Goal: Transaction & Acquisition: Purchase product/service

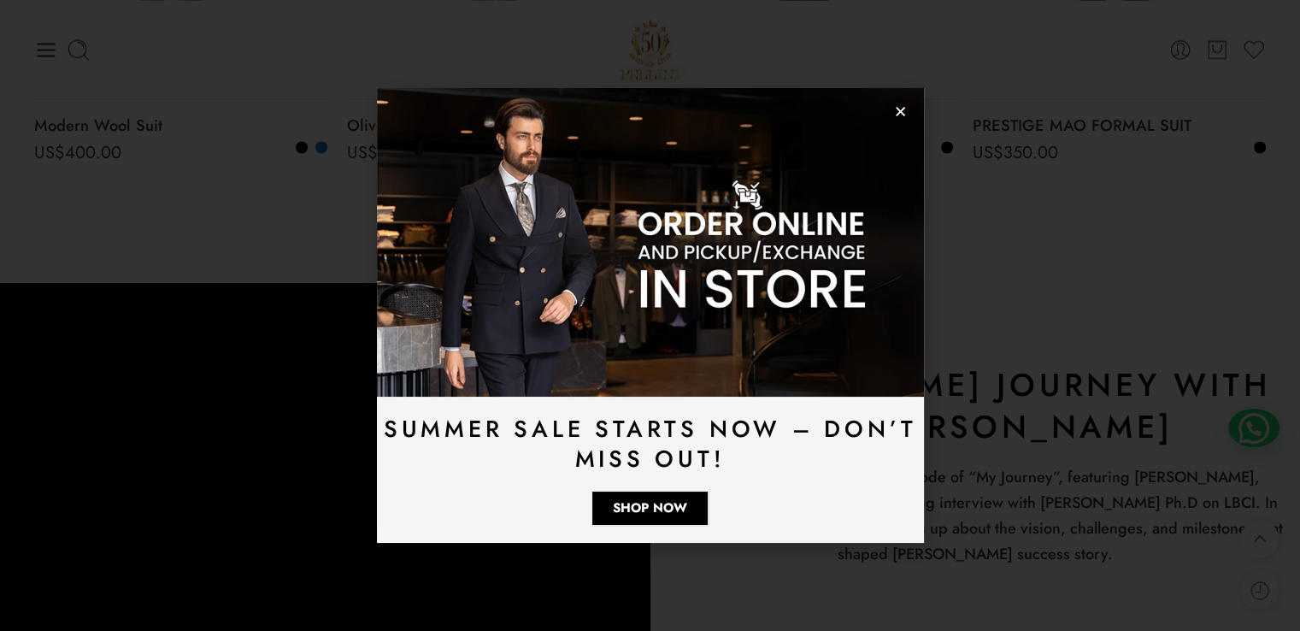
scroll to position [2784, 0]
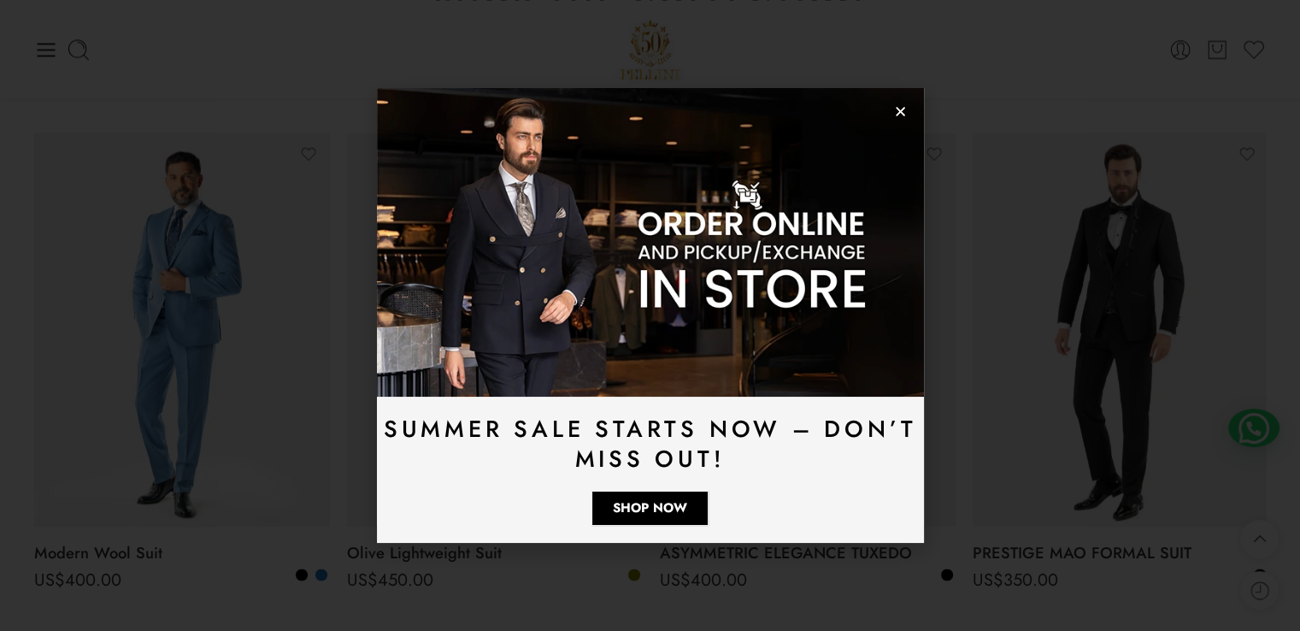
click at [900, 109] on icon "Close" at bounding box center [900, 111] width 13 height 13
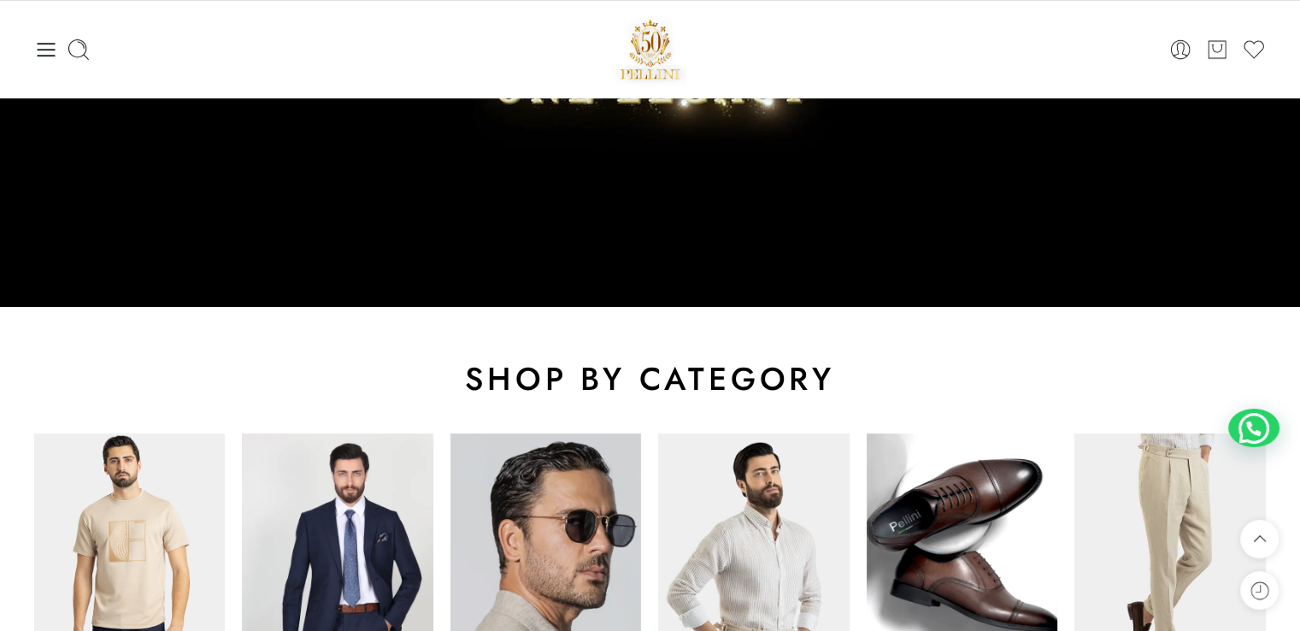
scroll to position [48, 0]
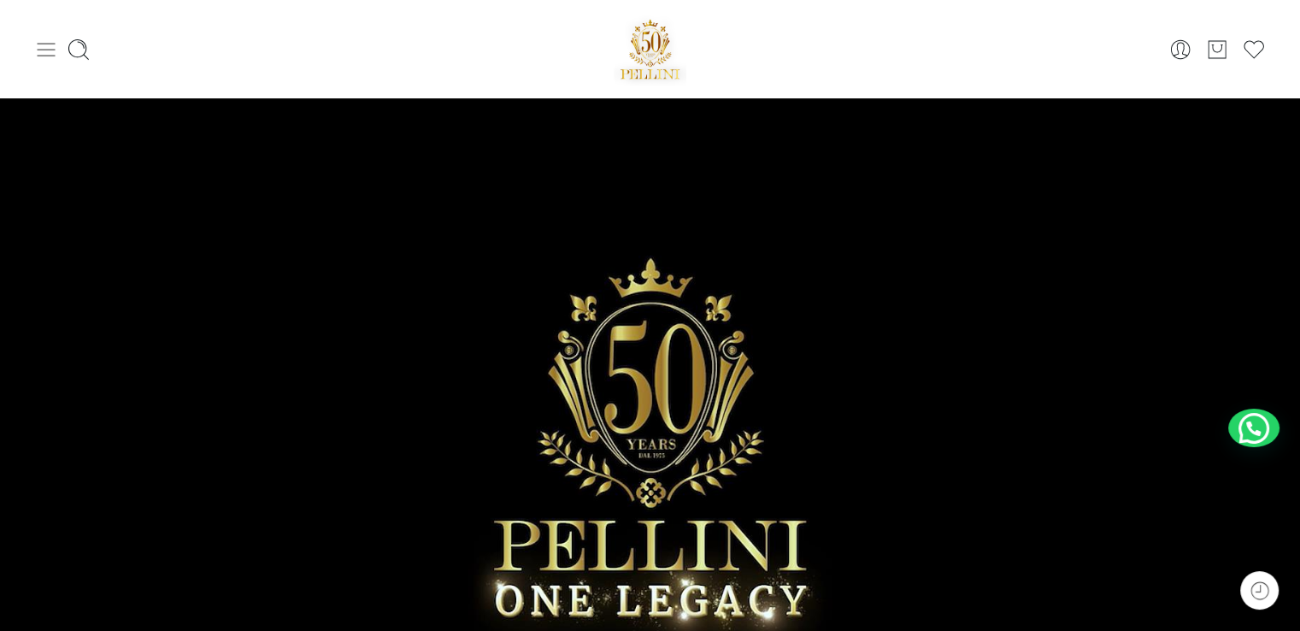
click at [51, 48] on icon at bounding box center [46, 50] width 24 height 24
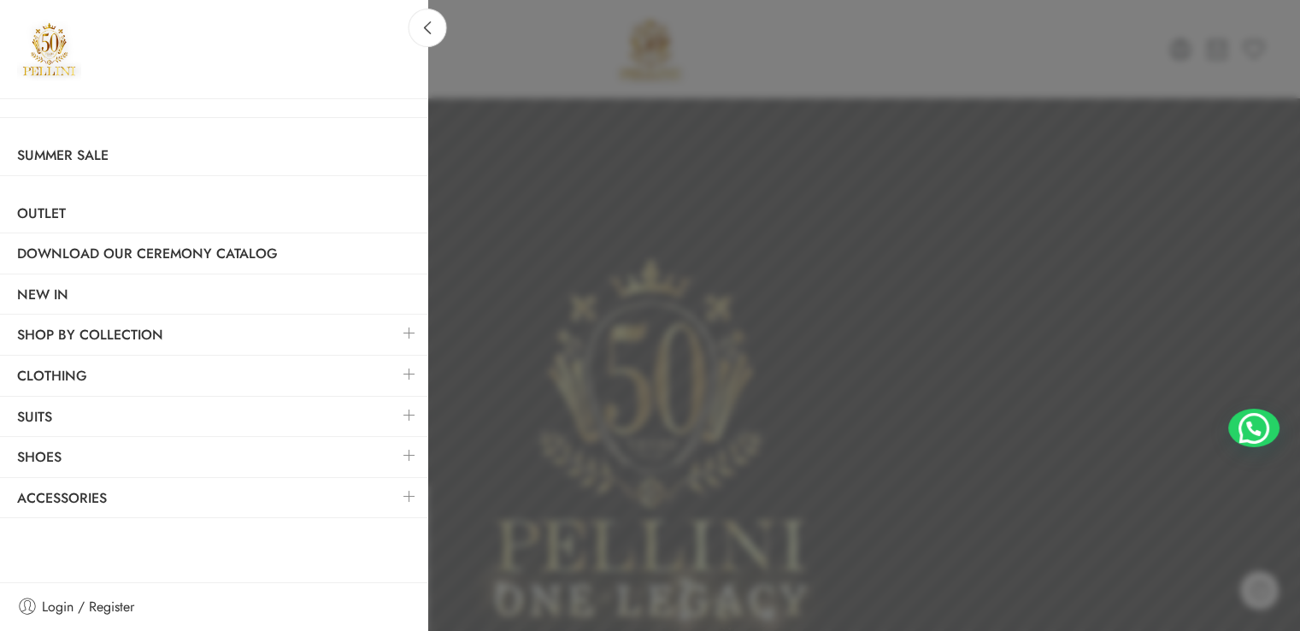
click at [404, 374] on link at bounding box center [410, 374] width 36 height 37
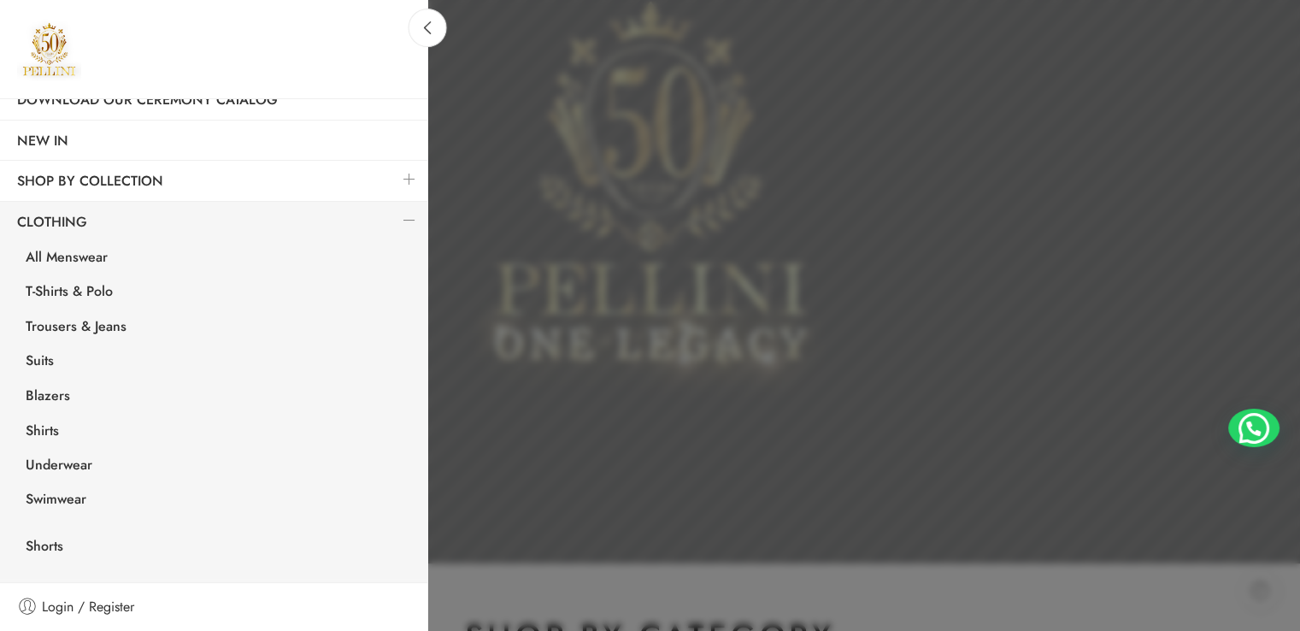
scroll to position [19, 0]
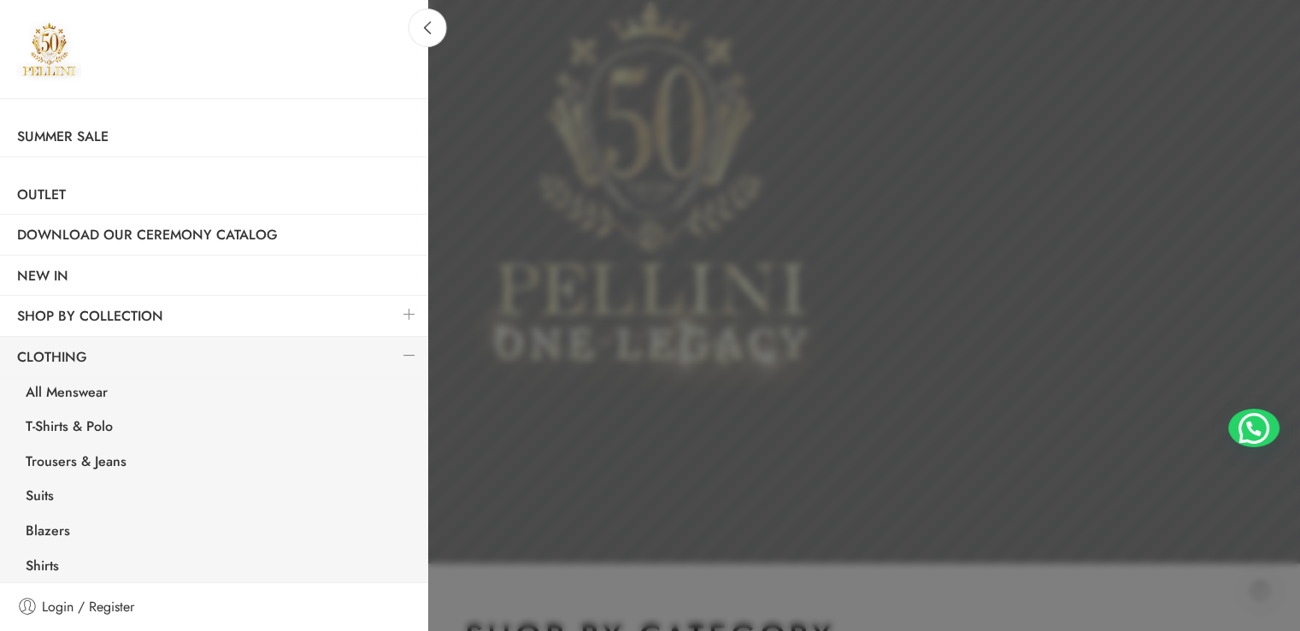
click at [394, 353] on link at bounding box center [410, 355] width 36 height 37
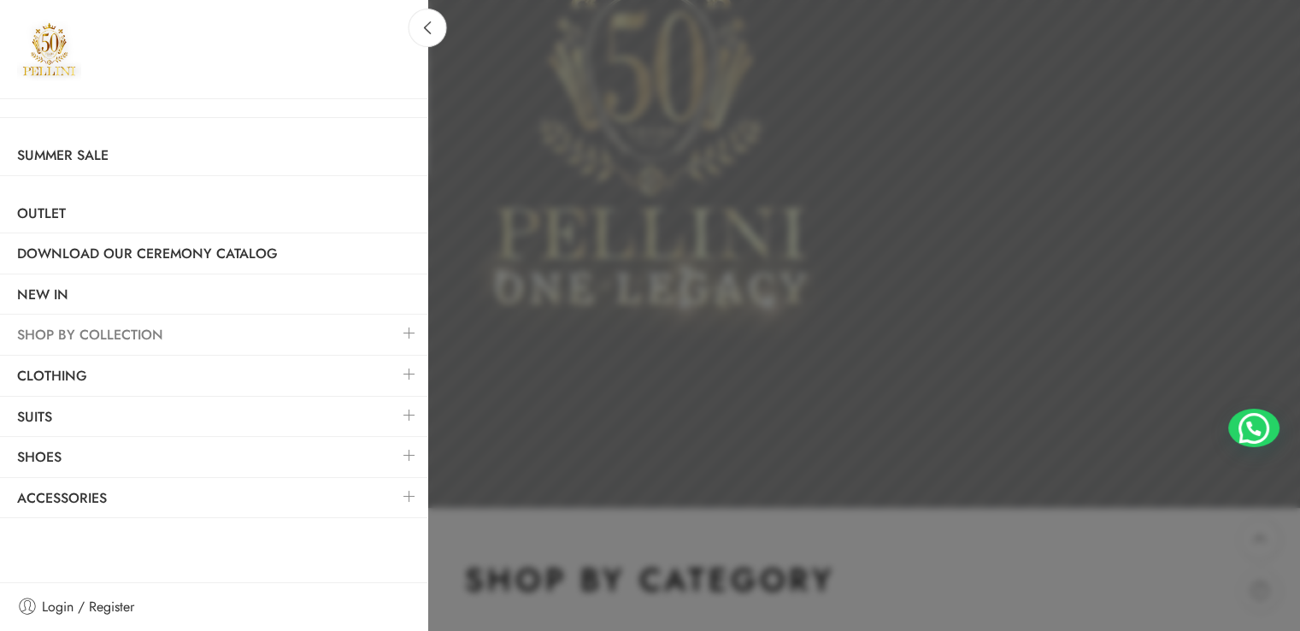
scroll to position [390, 0]
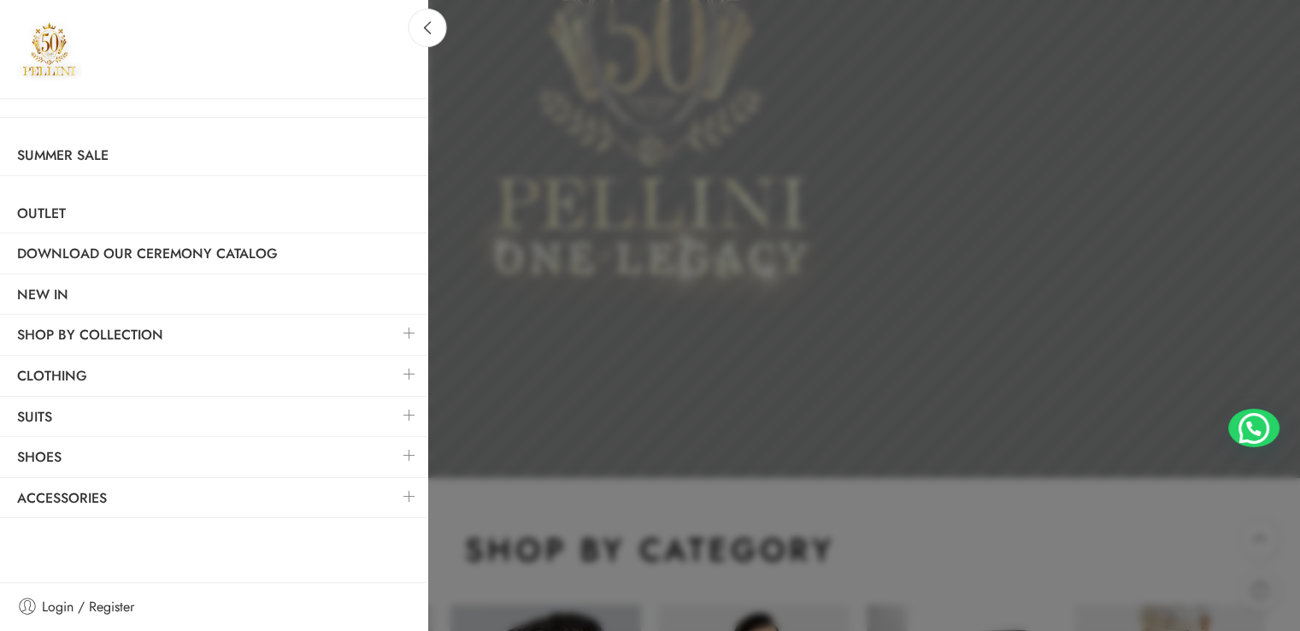
click at [410, 453] on link at bounding box center [410, 455] width 36 height 37
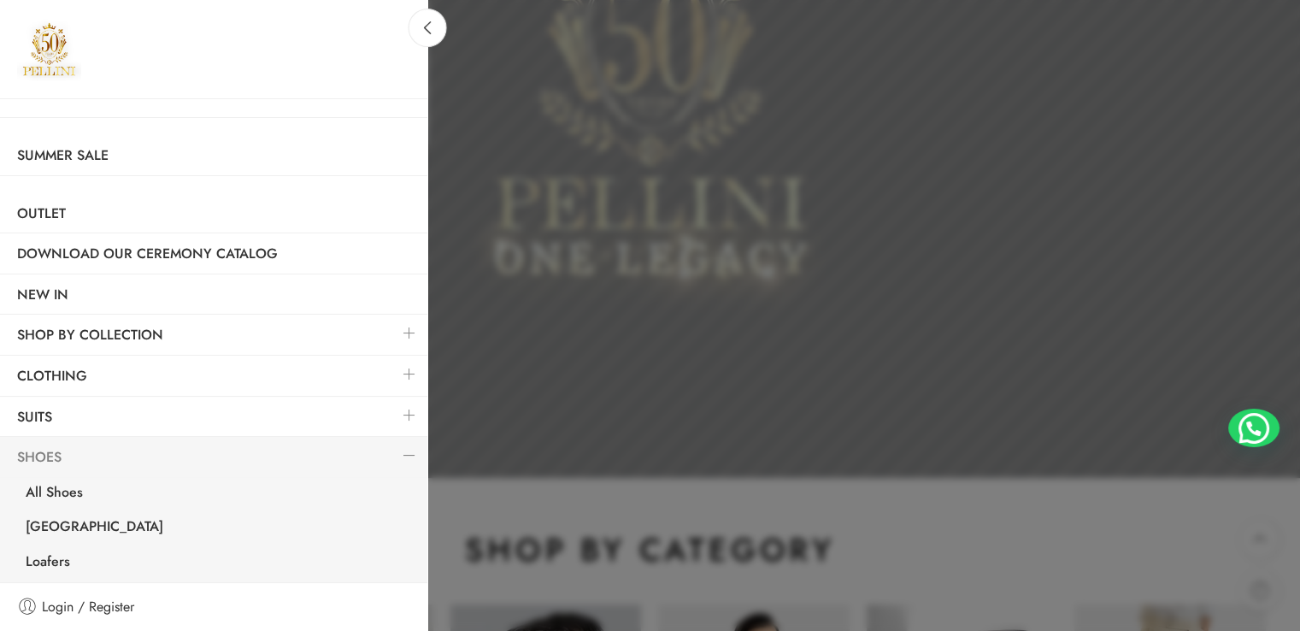
click at [56, 459] on link "Shoes" at bounding box center [213, 457] width 427 height 39
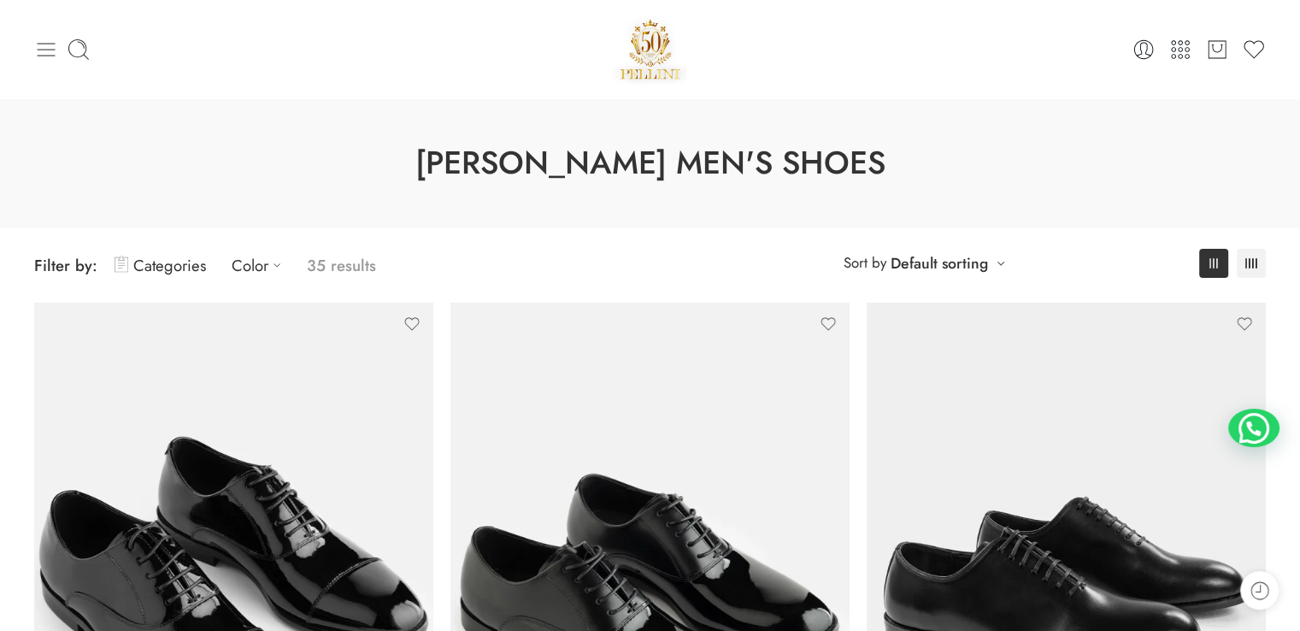
click at [48, 49] on icon at bounding box center [47, 50] width 18 height 14
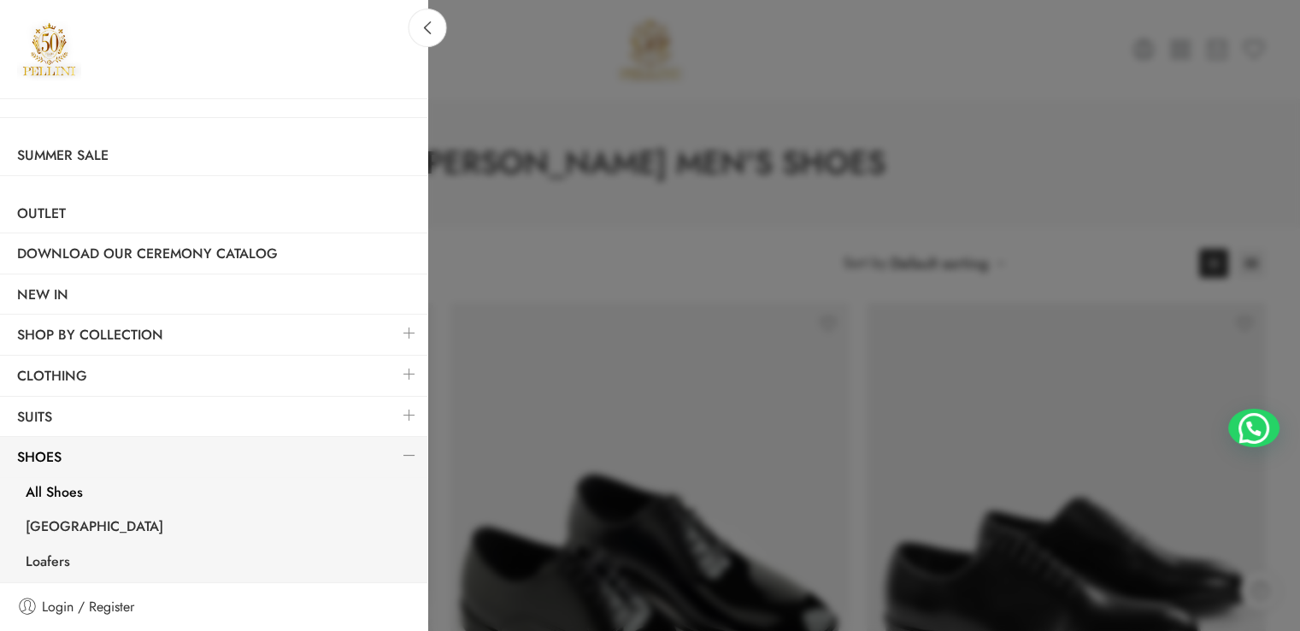
click at [392, 410] on link at bounding box center [410, 415] width 36 height 37
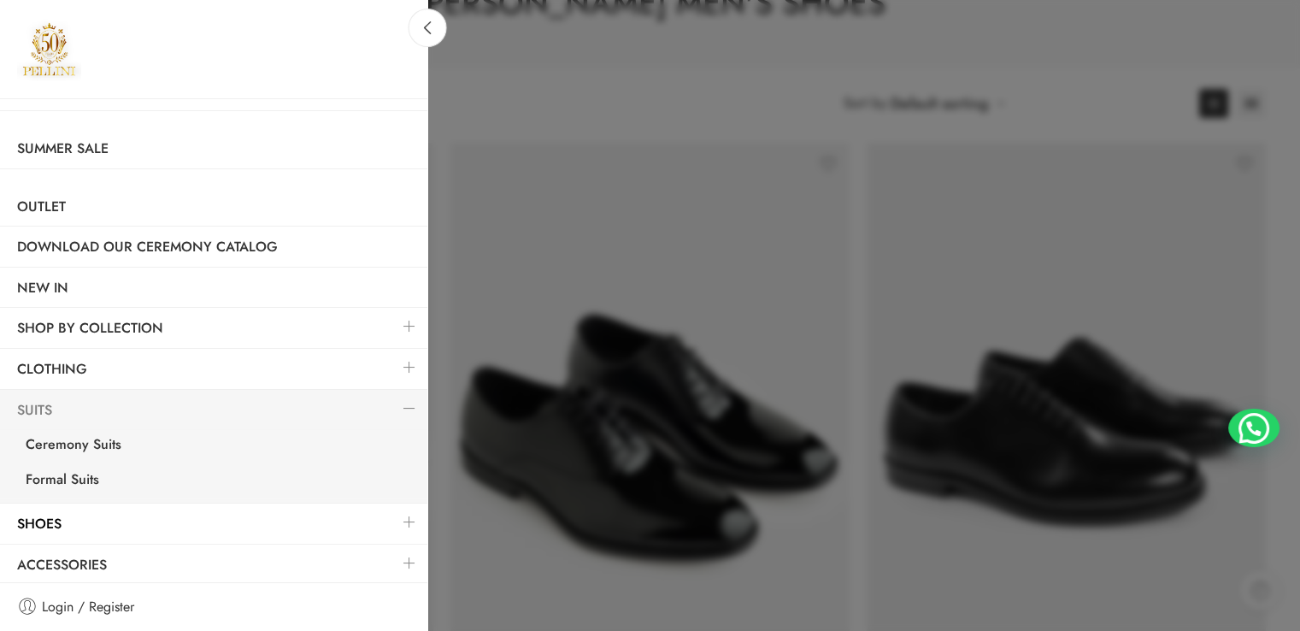
scroll to position [171, 0]
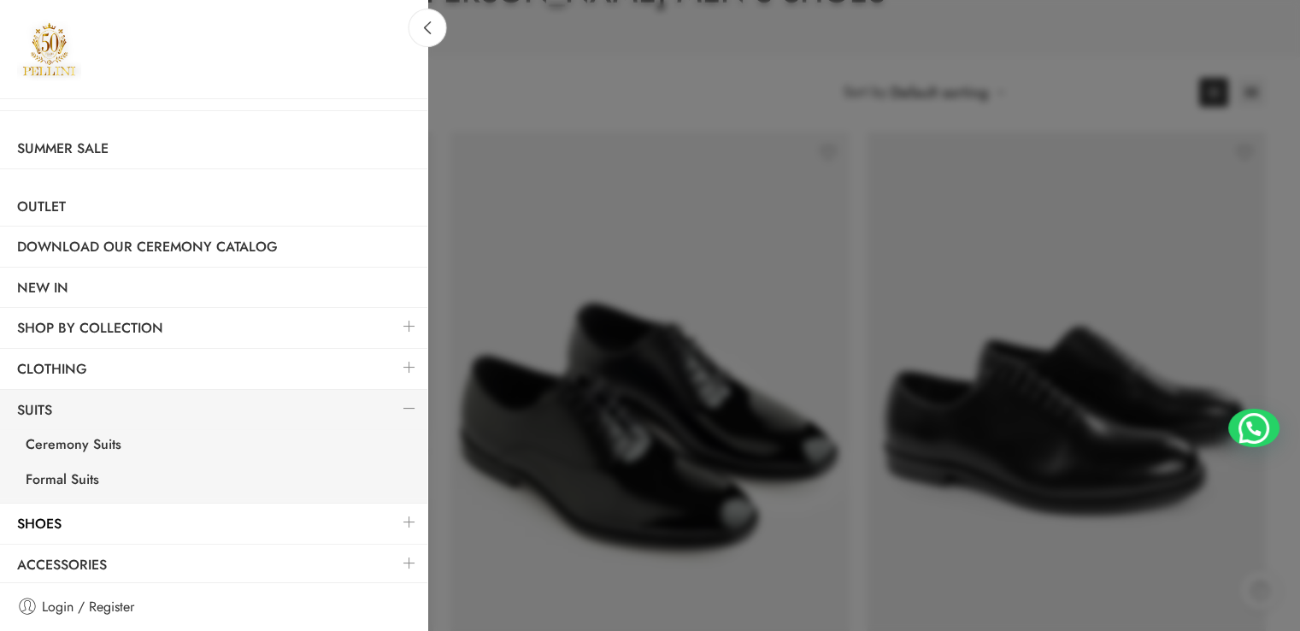
click at [392, 524] on link at bounding box center [410, 522] width 36 height 37
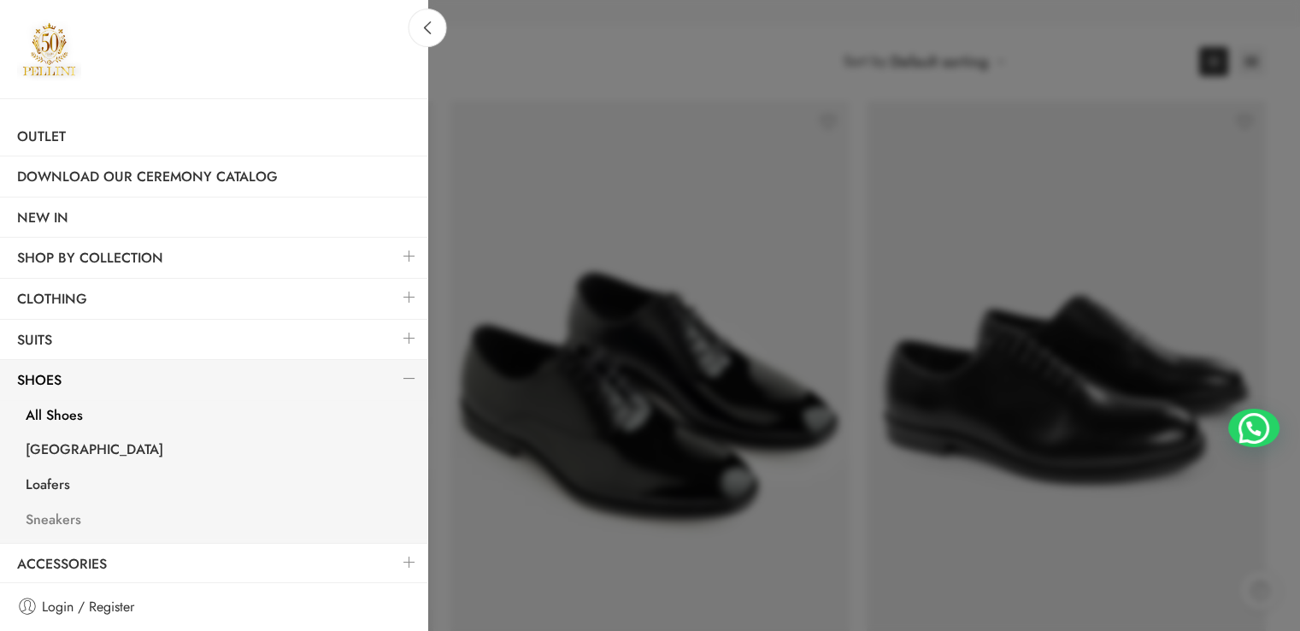
scroll to position [256, 0]
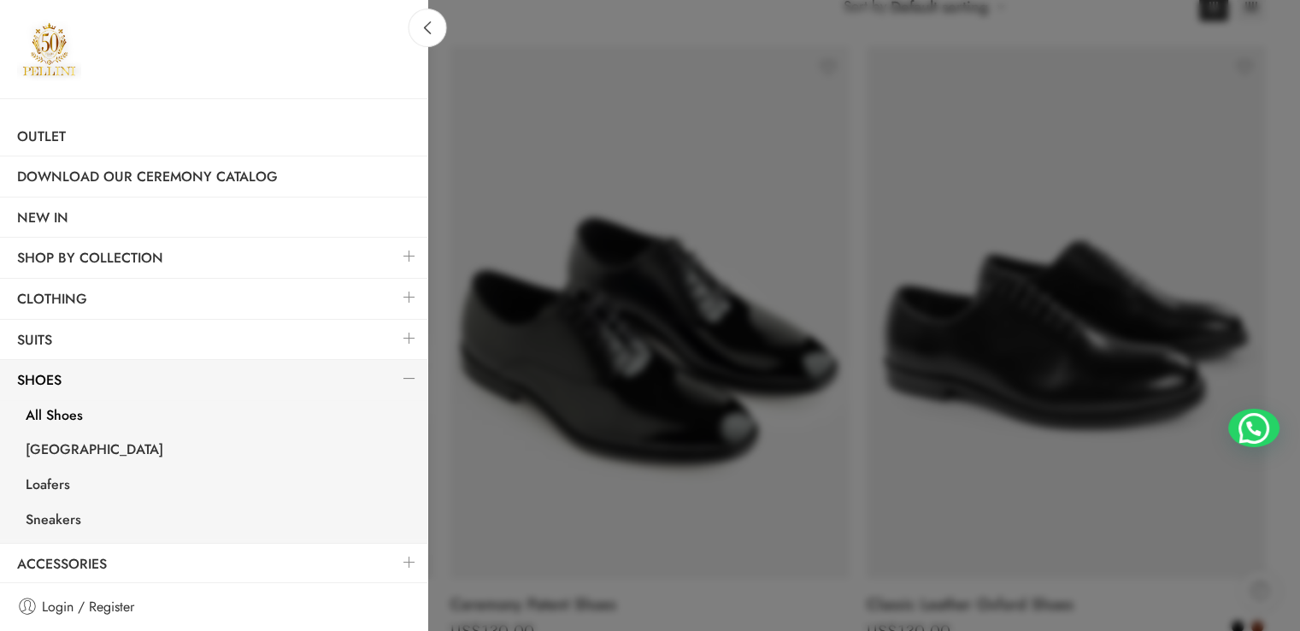
click at [402, 565] on link at bounding box center [410, 562] width 36 height 37
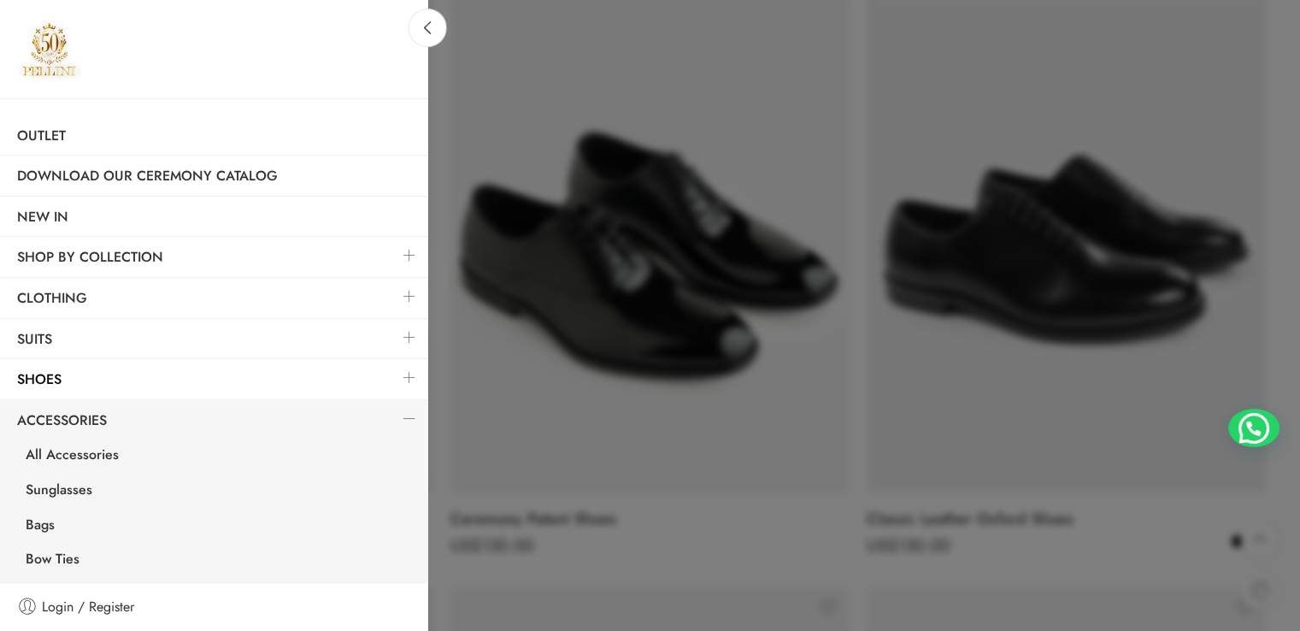
scroll to position [0, 0]
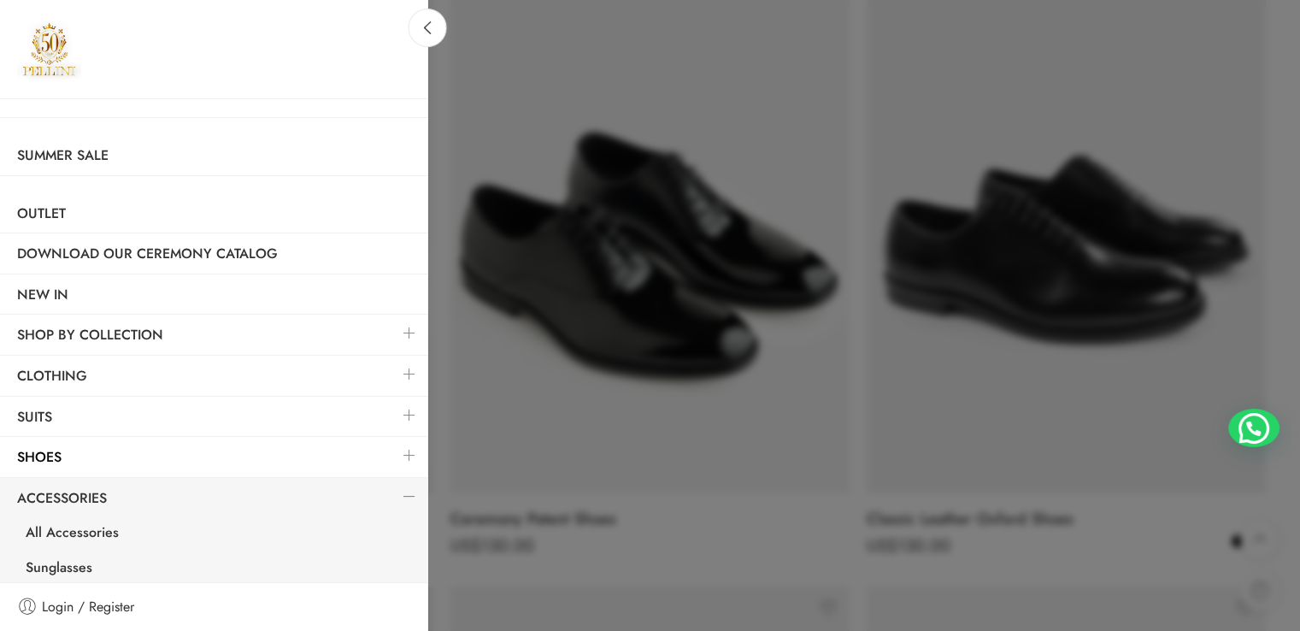
click at [404, 336] on link at bounding box center [410, 333] width 36 height 37
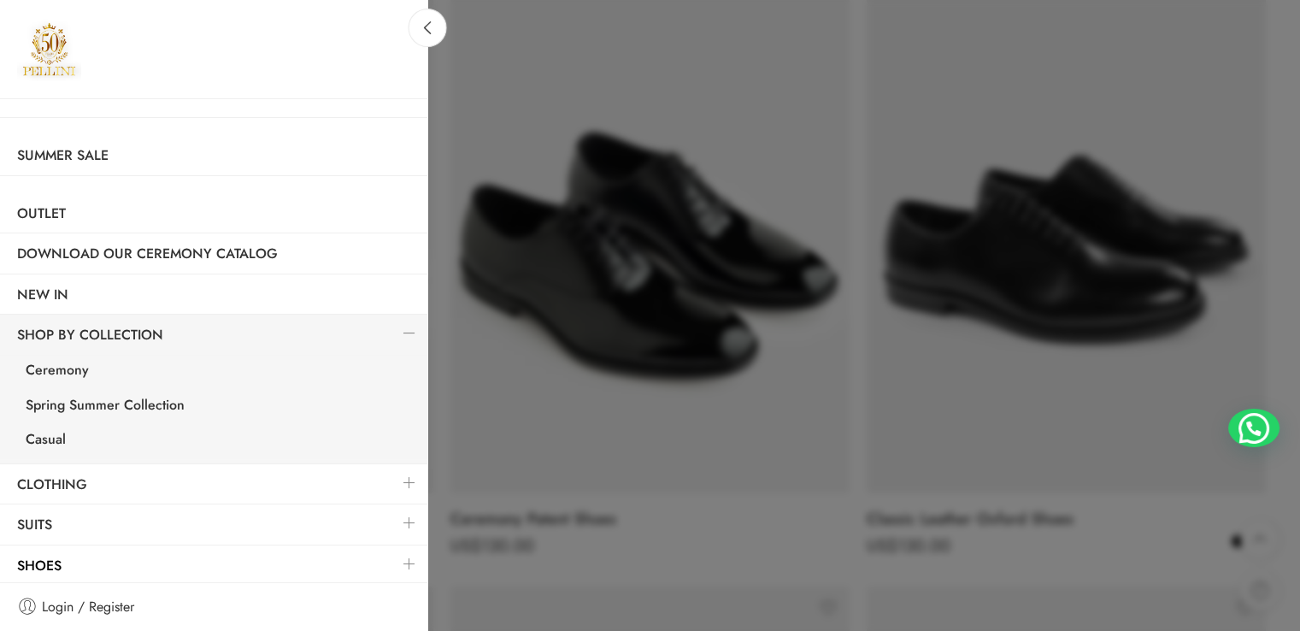
click at [392, 315] on link at bounding box center [410, 333] width 36 height 37
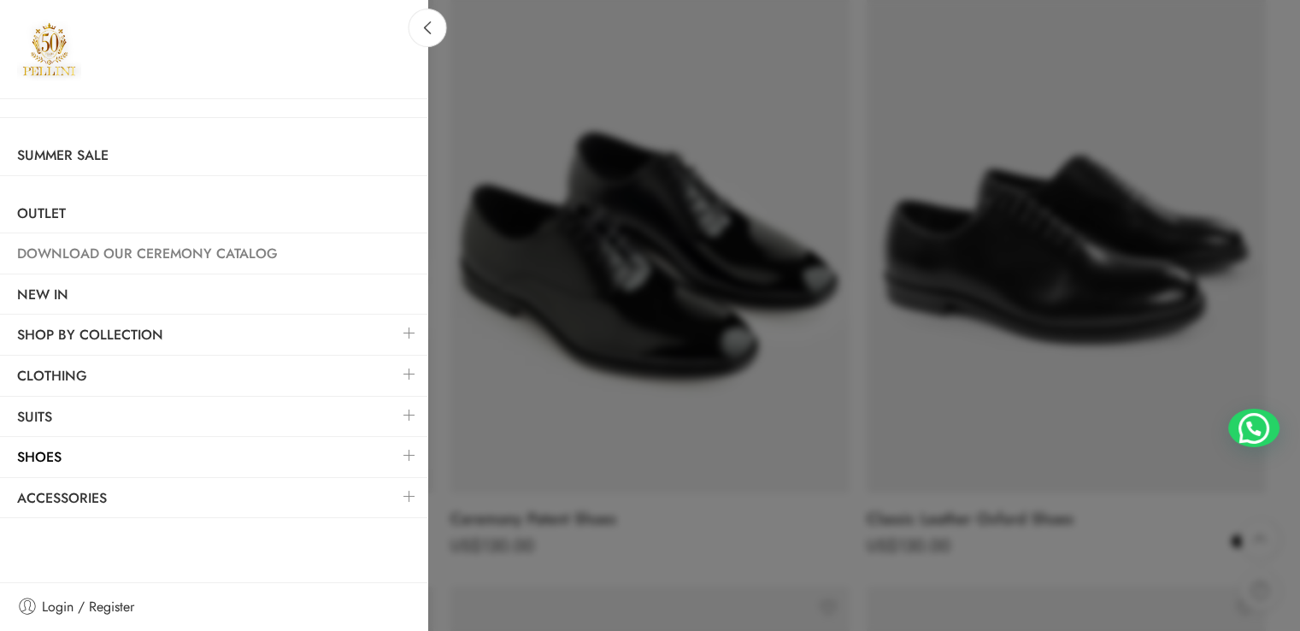
drag, startPoint x: 0, startPoint y: 206, endPoint x: 0, endPoint y: 240, distance: 34.2
click at [2, 206] on link "Outlet" at bounding box center [213, 213] width 427 height 39
click at [811, 275] on div at bounding box center [650, 315] width 1300 height 631
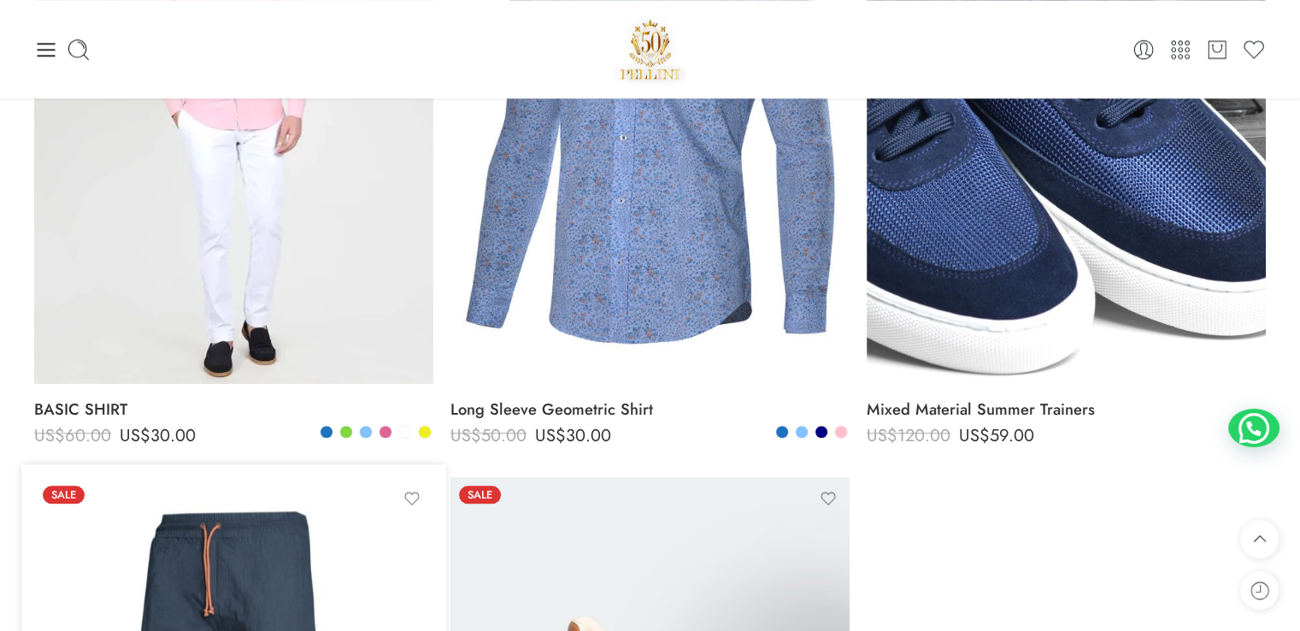
scroll to position [1361, 0]
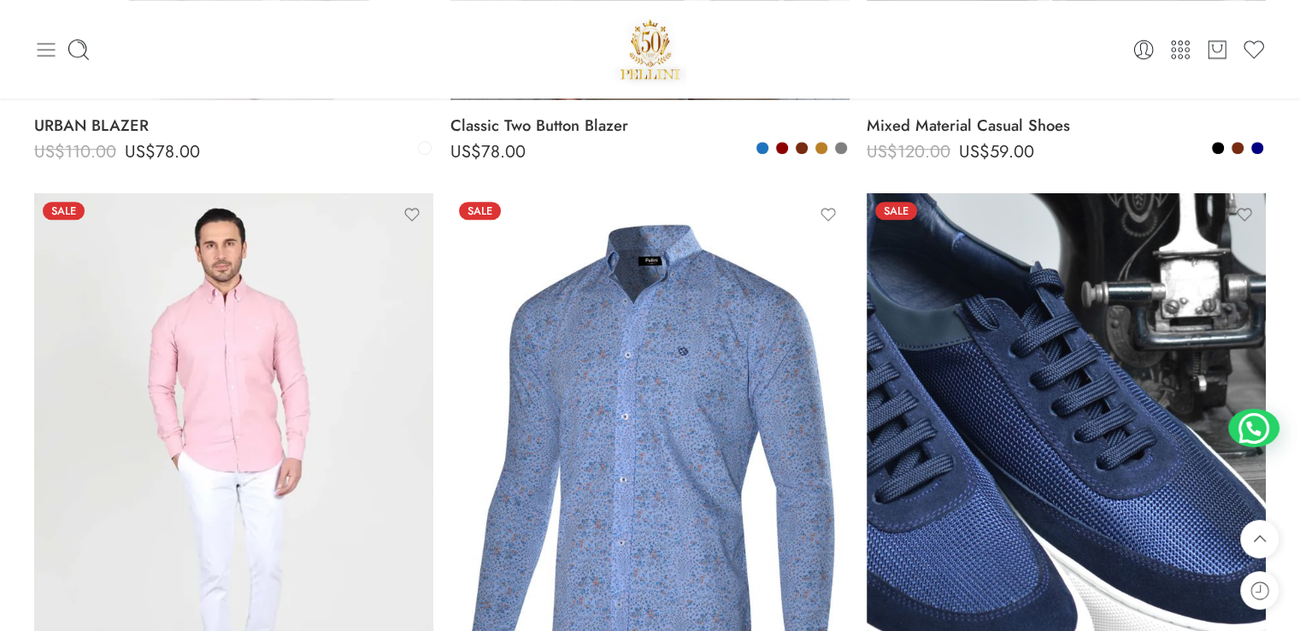
click at [40, 48] on icon at bounding box center [46, 50] width 24 height 24
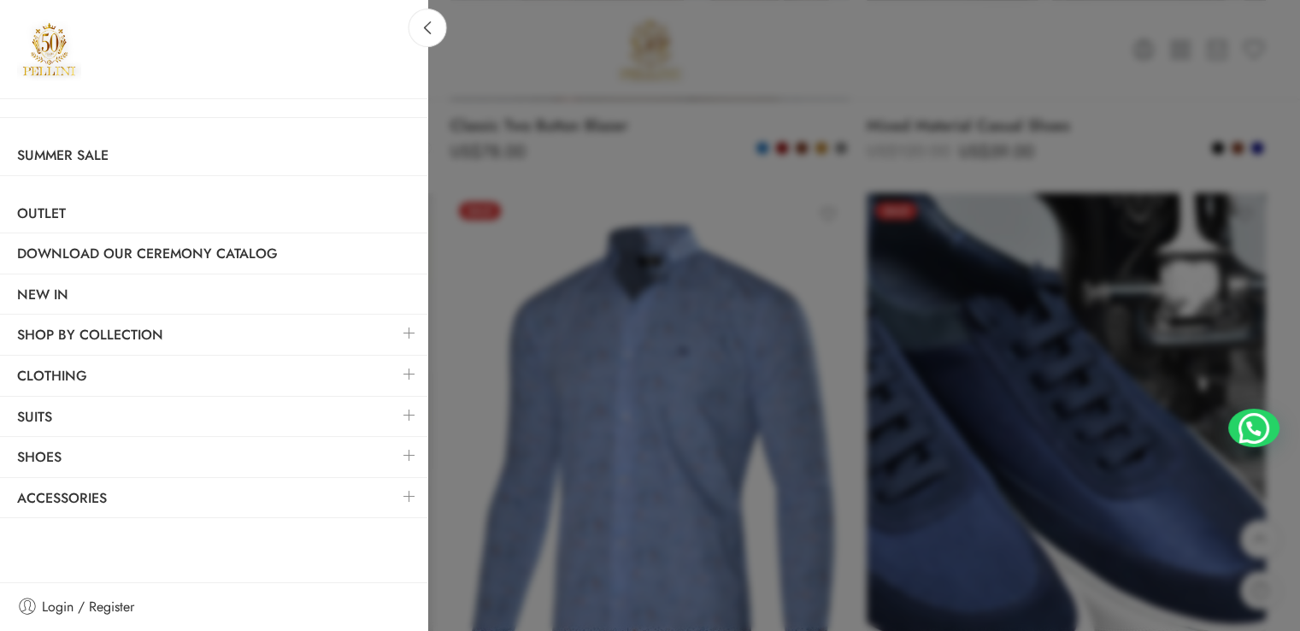
click at [416, 370] on link at bounding box center [410, 374] width 36 height 37
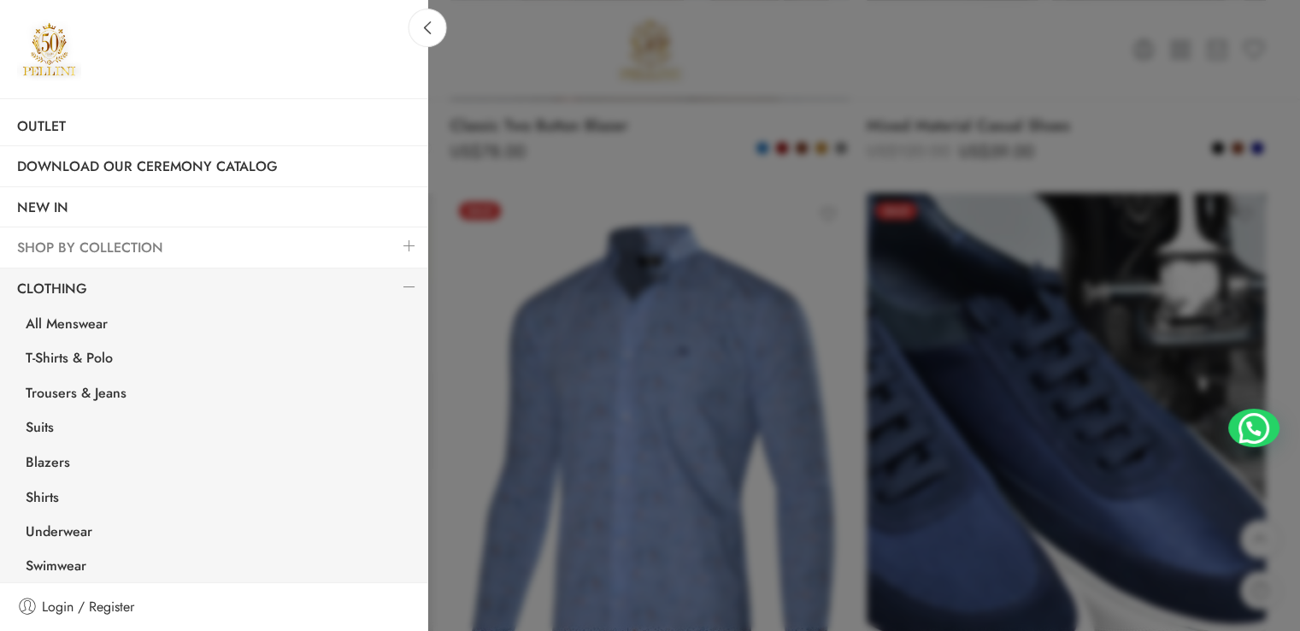
scroll to position [171, 0]
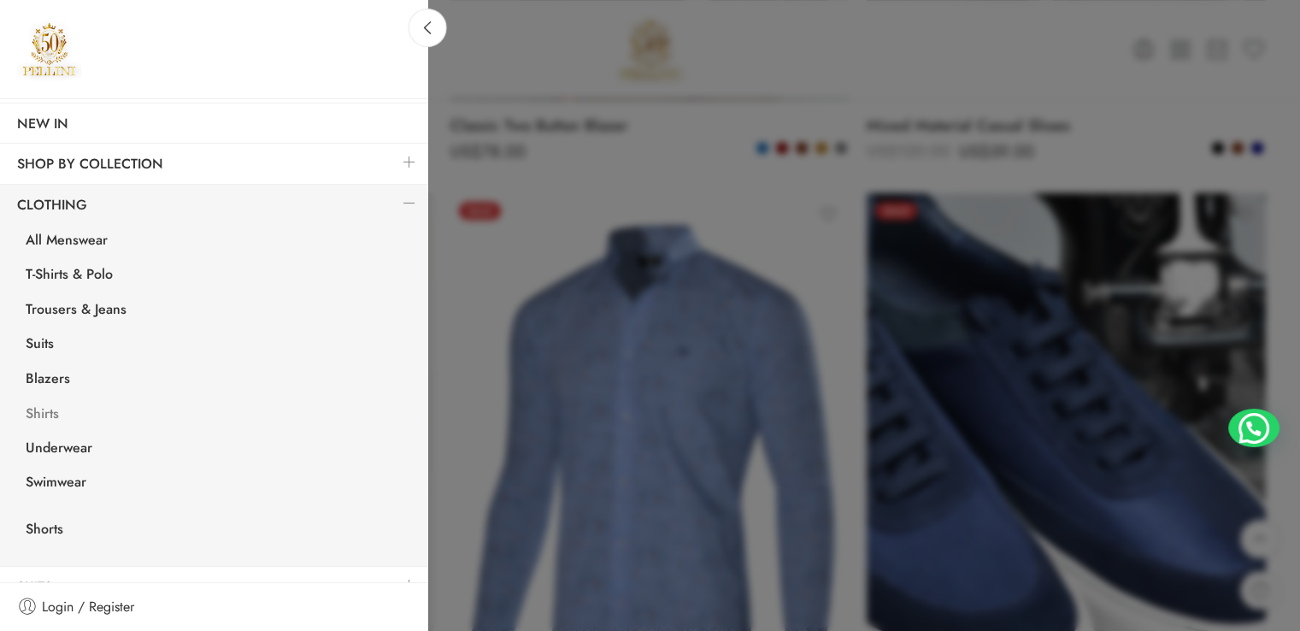
click at [50, 404] on link "Shirts" at bounding box center [218, 415] width 419 height 35
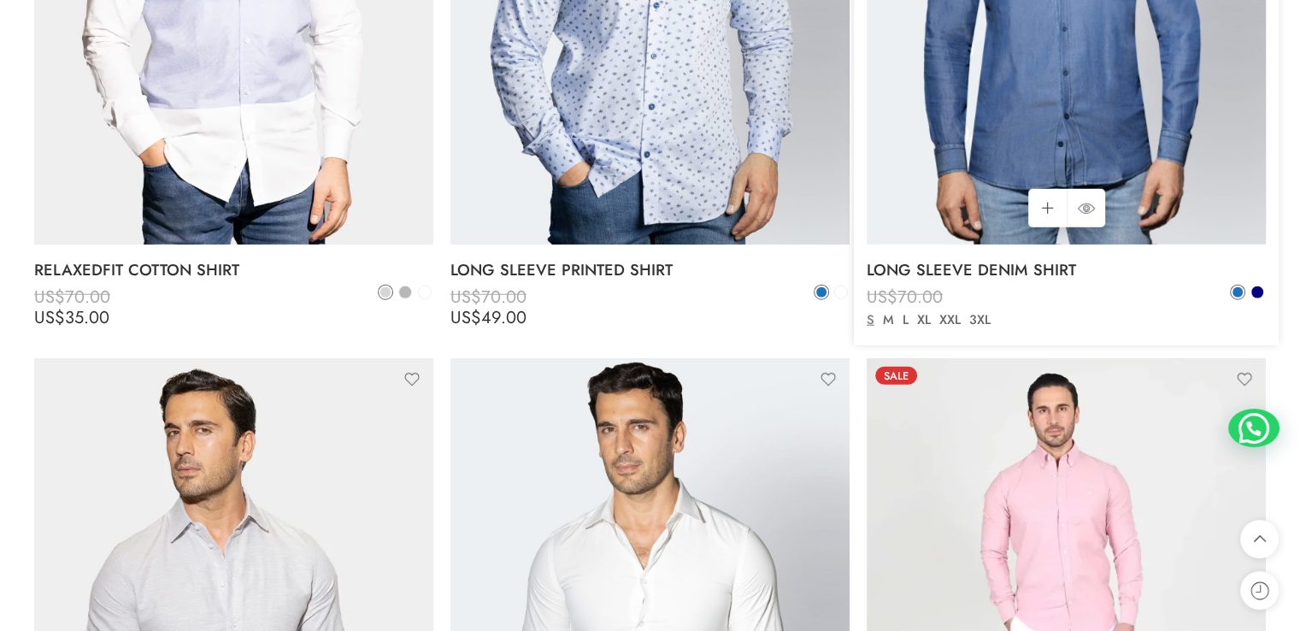
scroll to position [4189, 0]
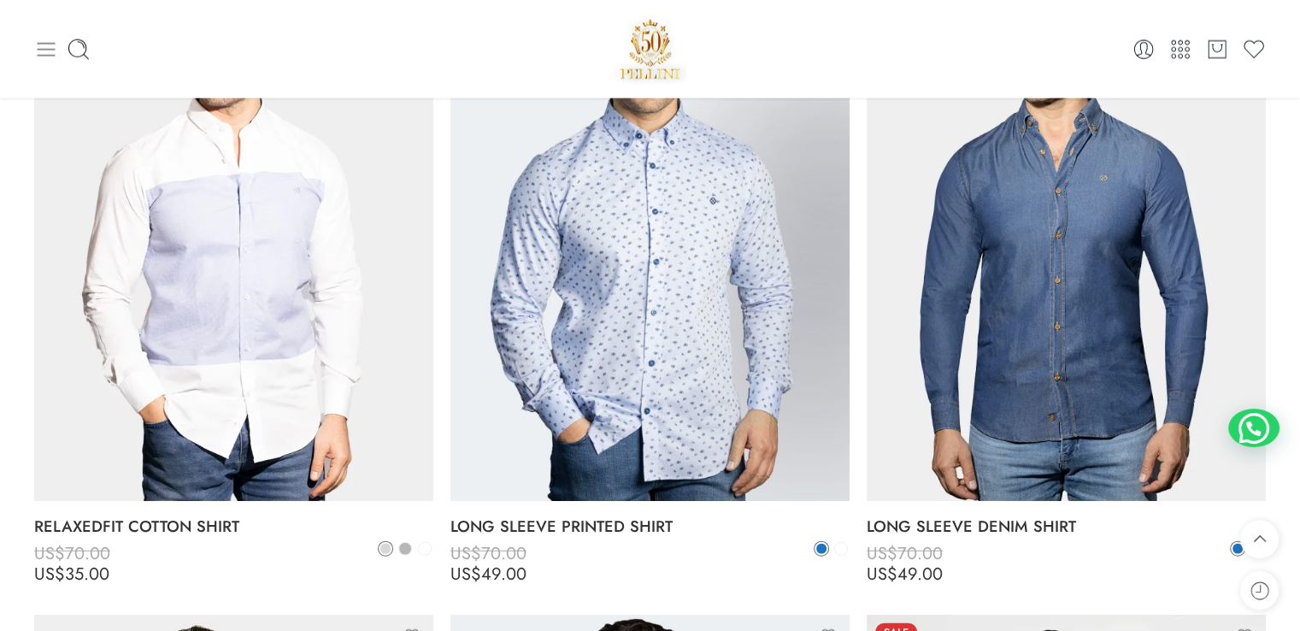
click at [55, 47] on icon at bounding box center [46, 50] width 24 height 24
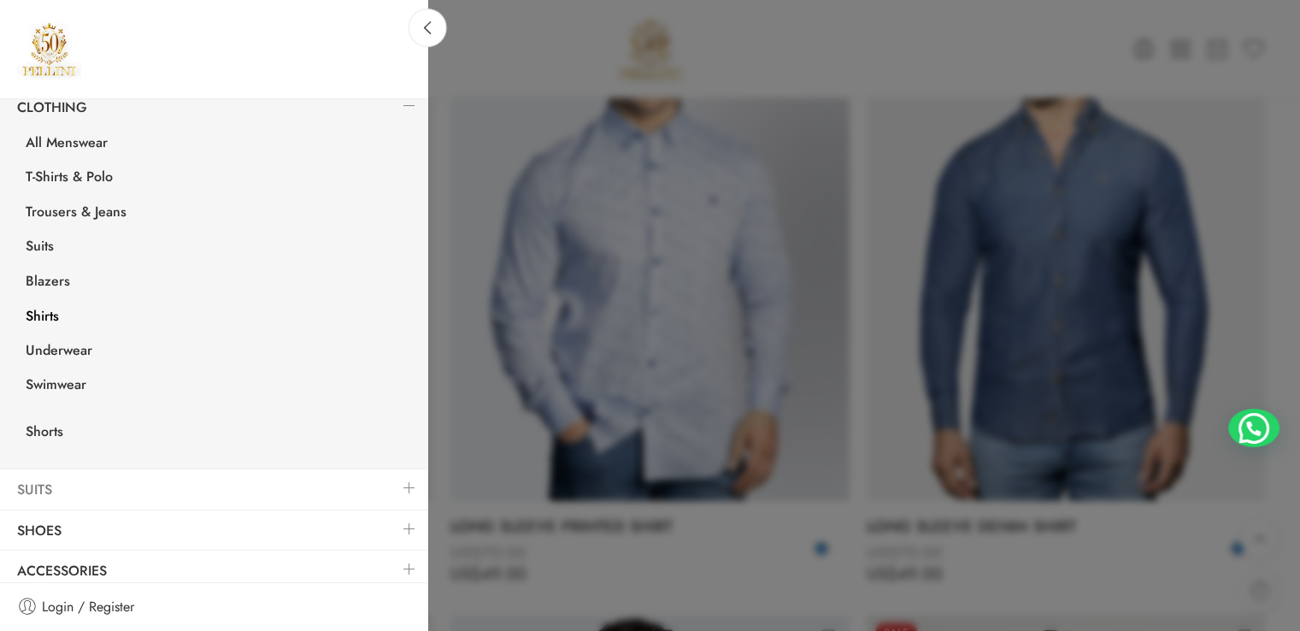
scroll to position [275, 0]
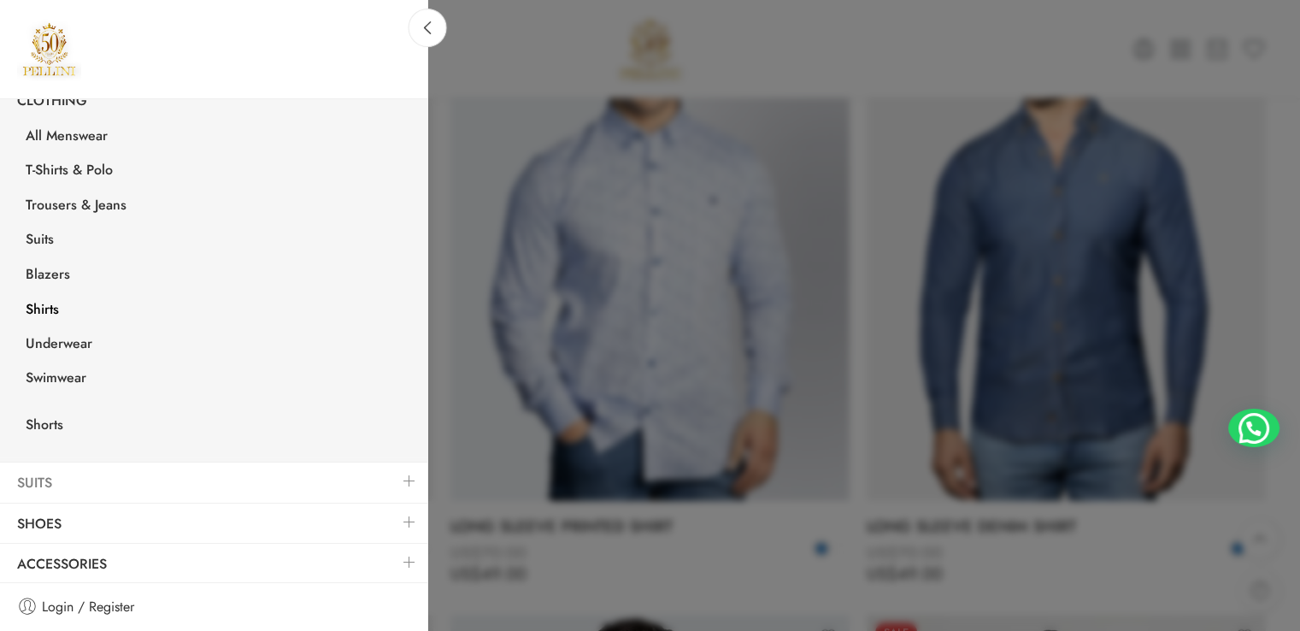
click at [75, 476] on link "Suits" at bounding box center [213, 482] width 427 height 39
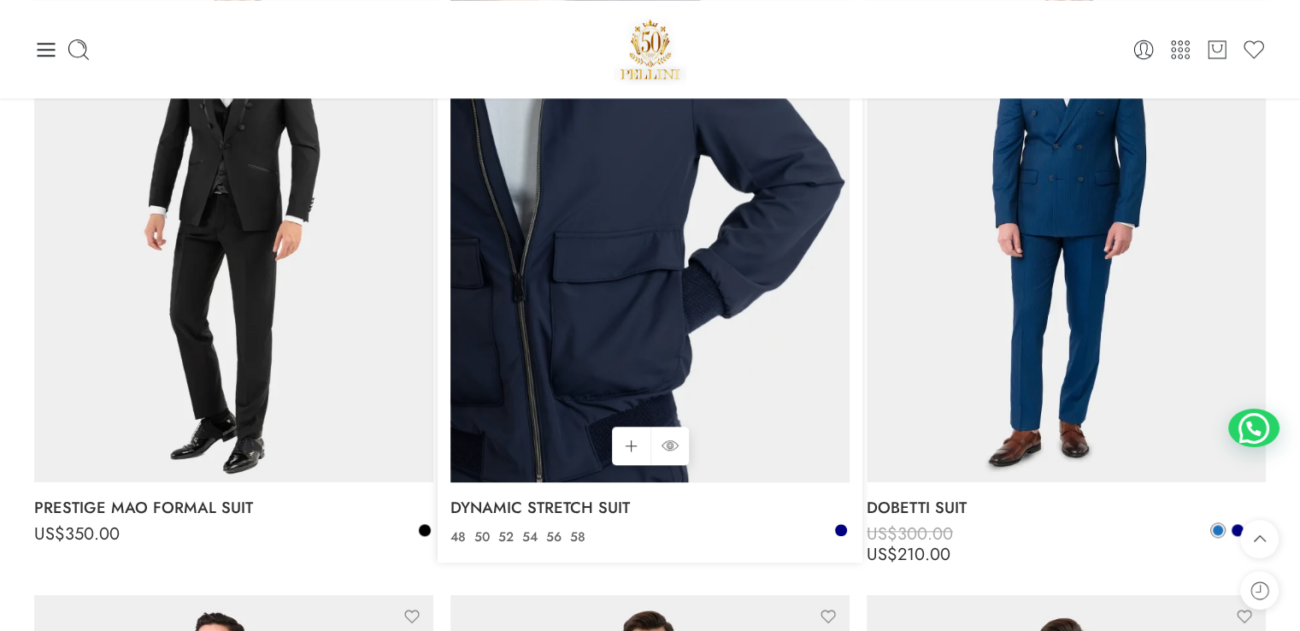
scroll to position [1539, 0]
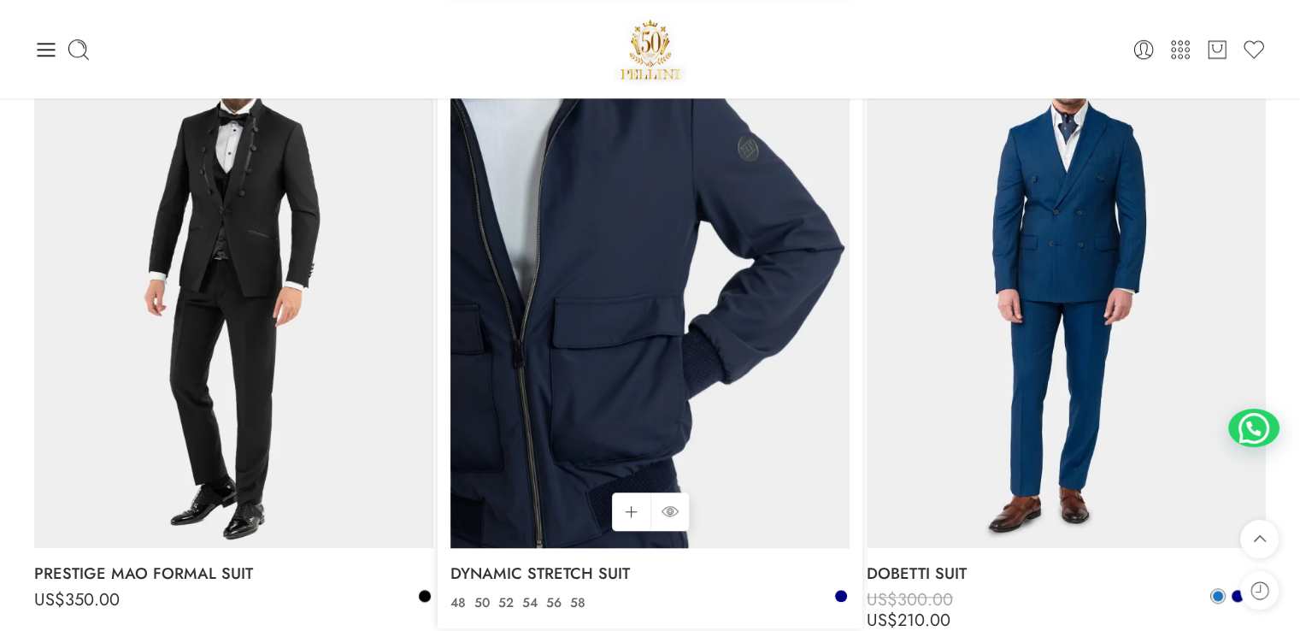
click at [696, 309] on img at bounding box center [650, 281] width 399 height 533
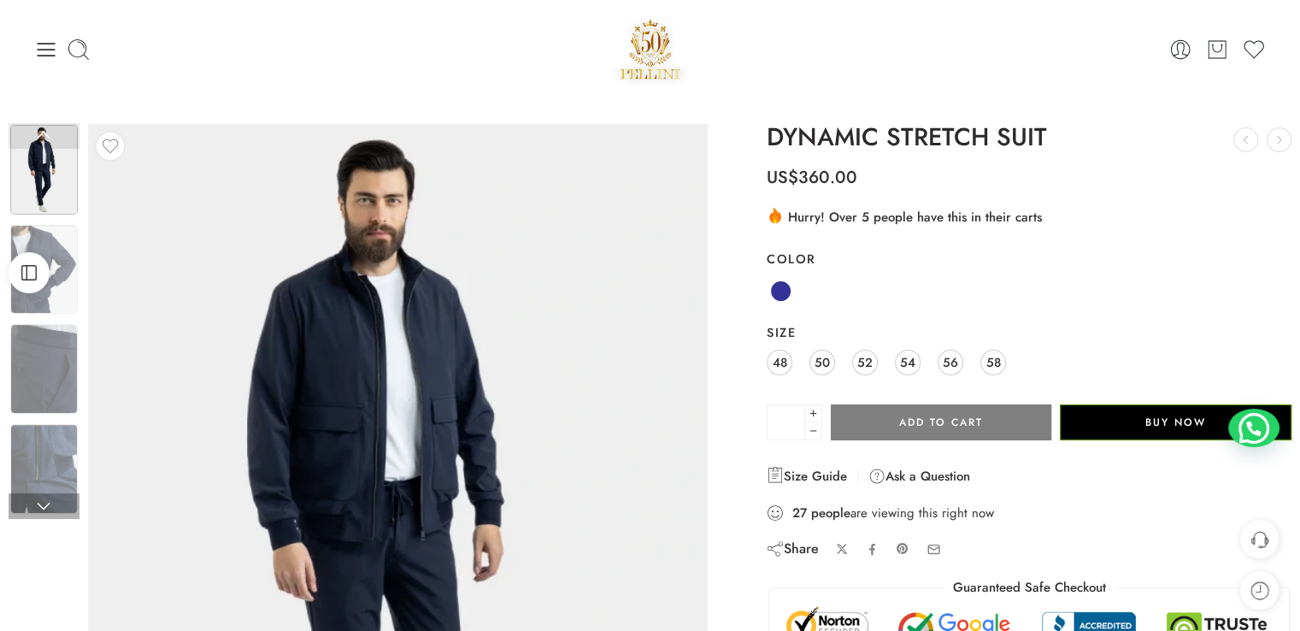
click at [62, 158] on img at bounding box center [44, 170] width 68 height 90
click at [60, 261] on img at bounding box center [44, 270] width 68 height 90
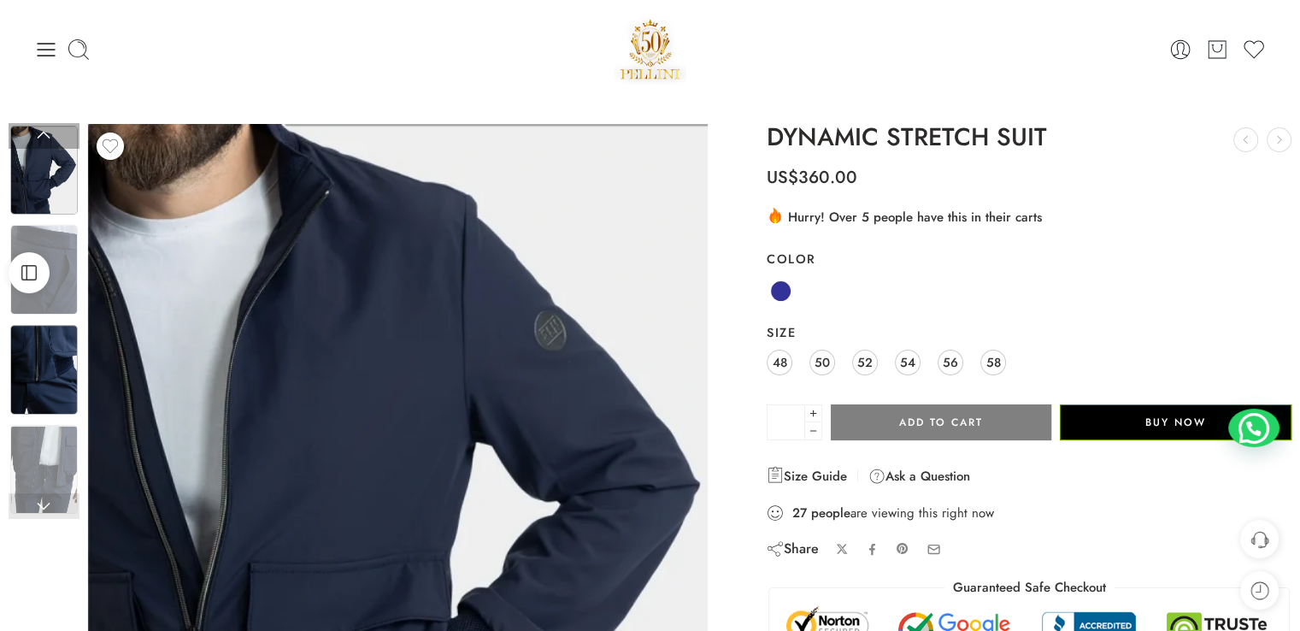
click at [72, 363] on img at bounding box center [44, 370] width 68 height 90
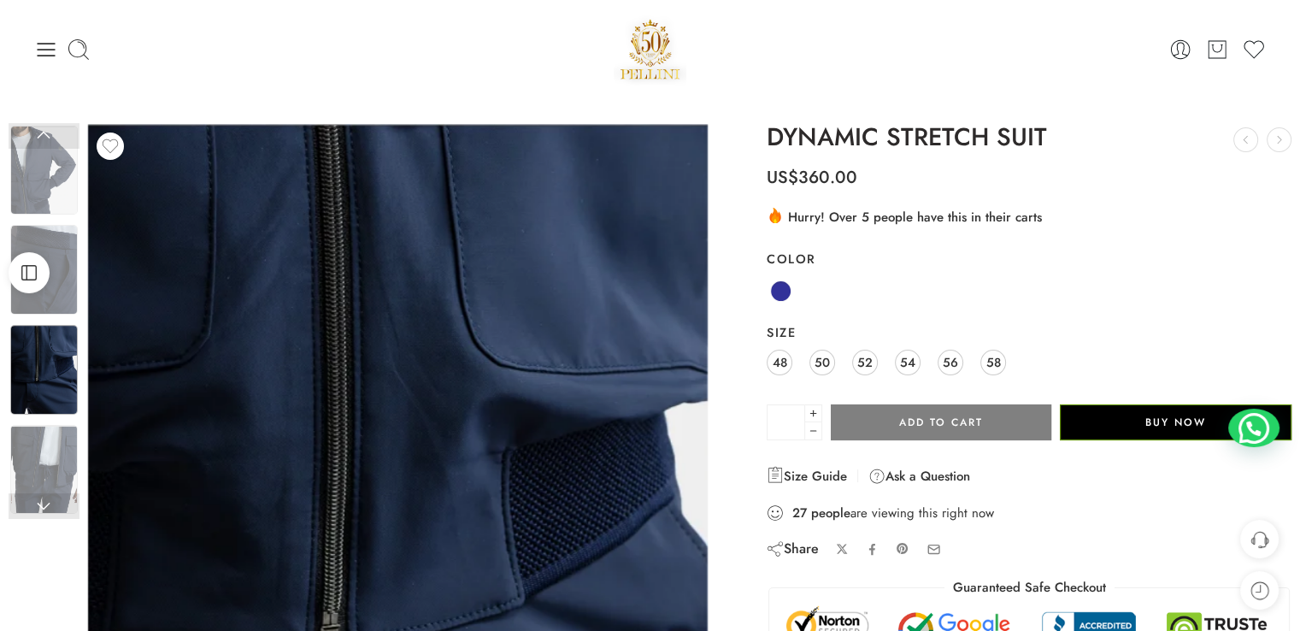
scroll to position [171, 0]
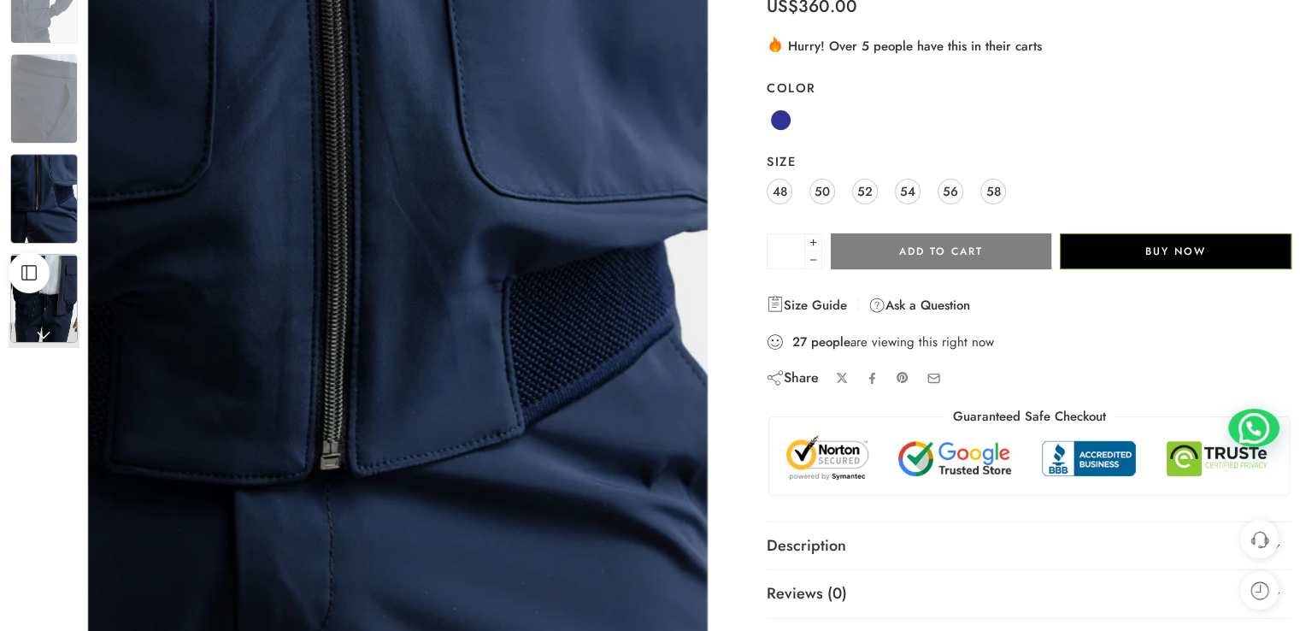
click at [74, 302] on img at bounding box center [44, 299] width 68 height 90
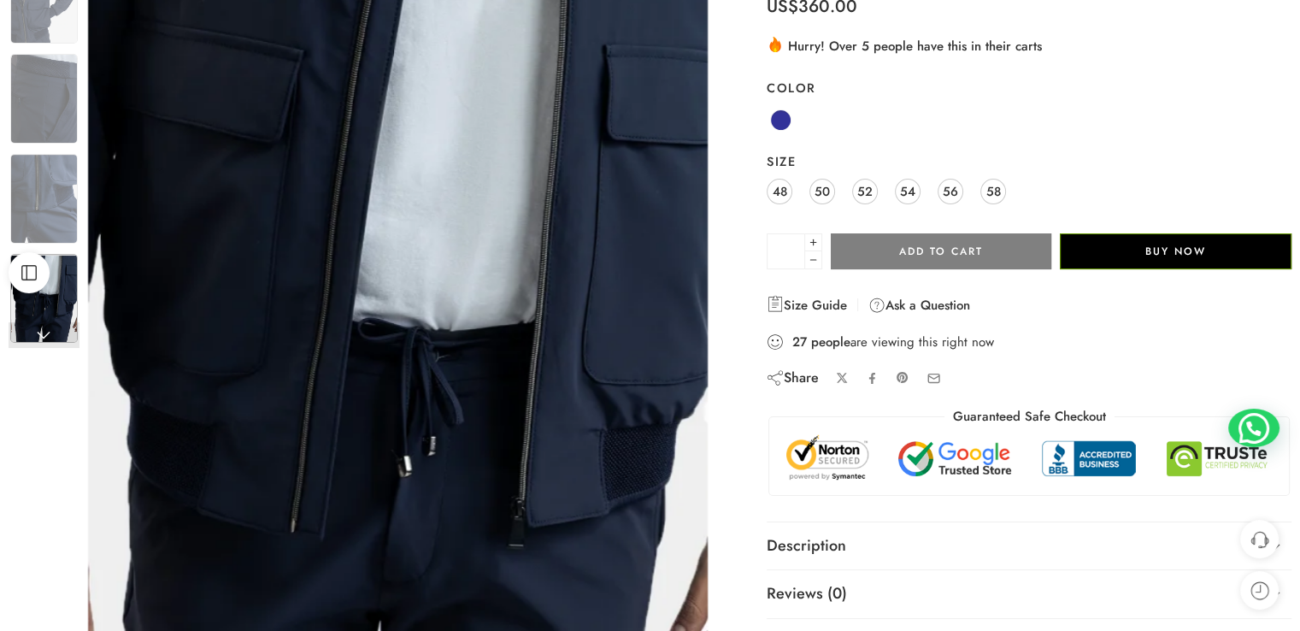
click at [43, 339] on link at bounding box center [44, 335] width 71 height 26
click at [44, 336] on link at bounding box center [44, 335] width 71 height 26
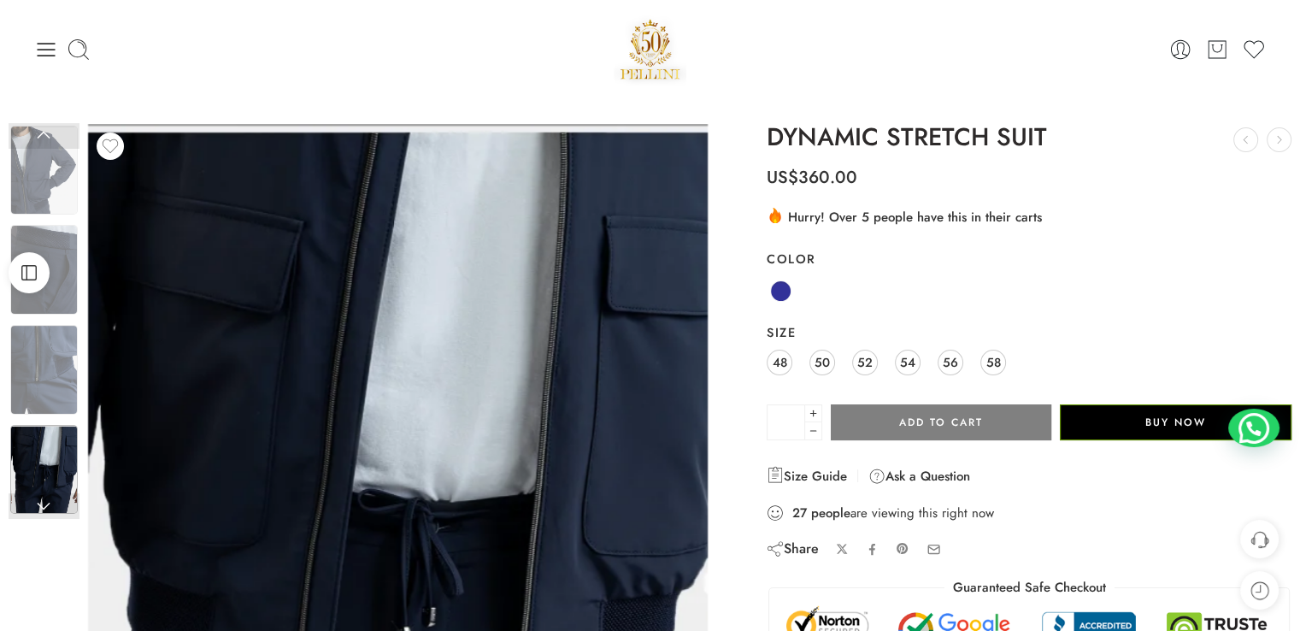
scroll to position [0, 0]
click at [27, 168] on img at bounding box center [44, 171] width 68 height 90
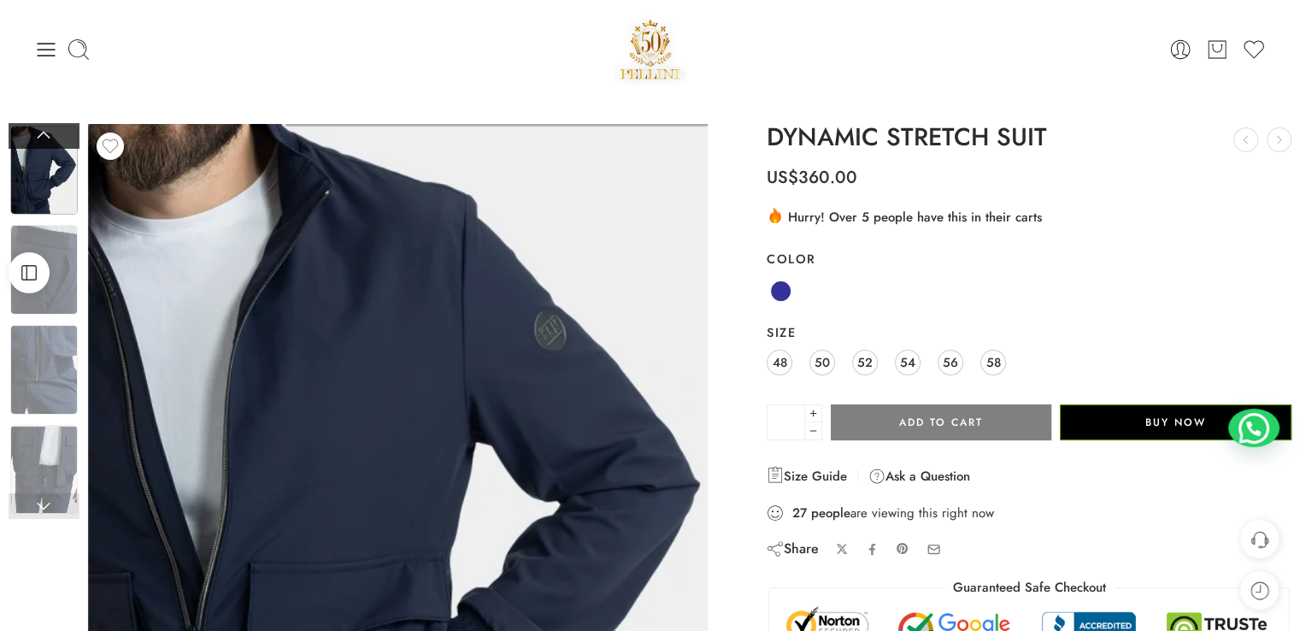
click at [44, 138] on link at bounding box center [44, 136] width 71 height 26
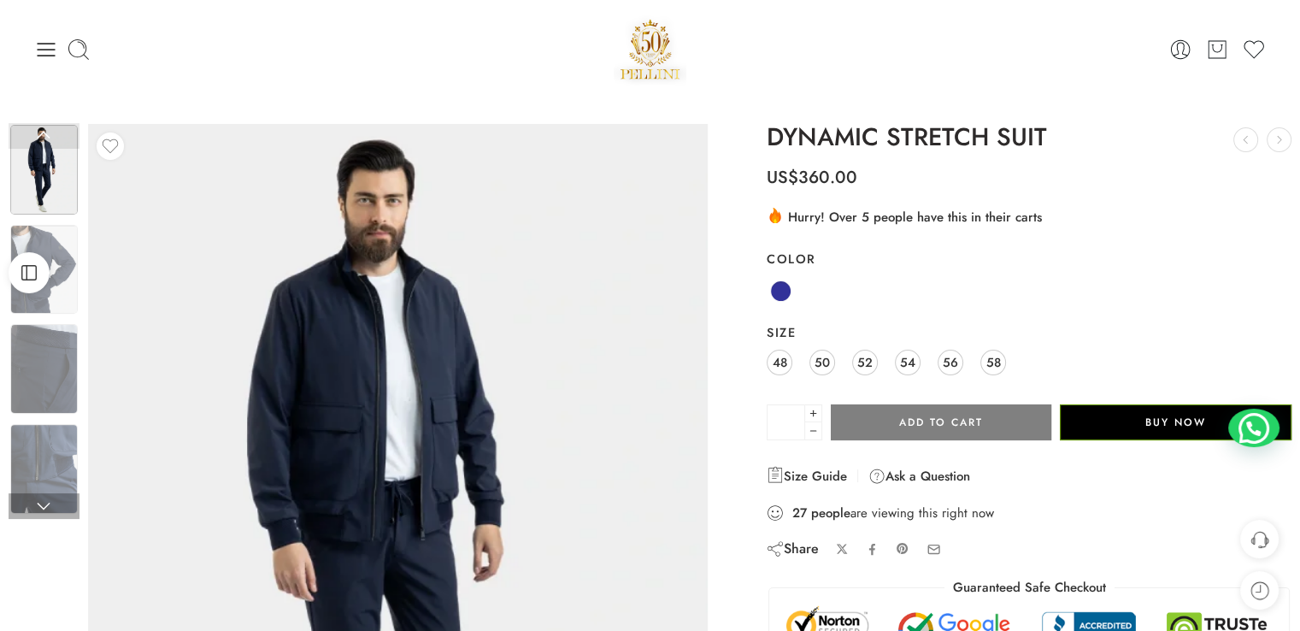
click at [44, 139] on link at bounding box center [44, 136] width 71 height 26
click at [42, 174] on img at bounding box center [44, 170] width 68 height 90
click at [50, 230] on img at bounding box center [44, 270] width 68 height 90
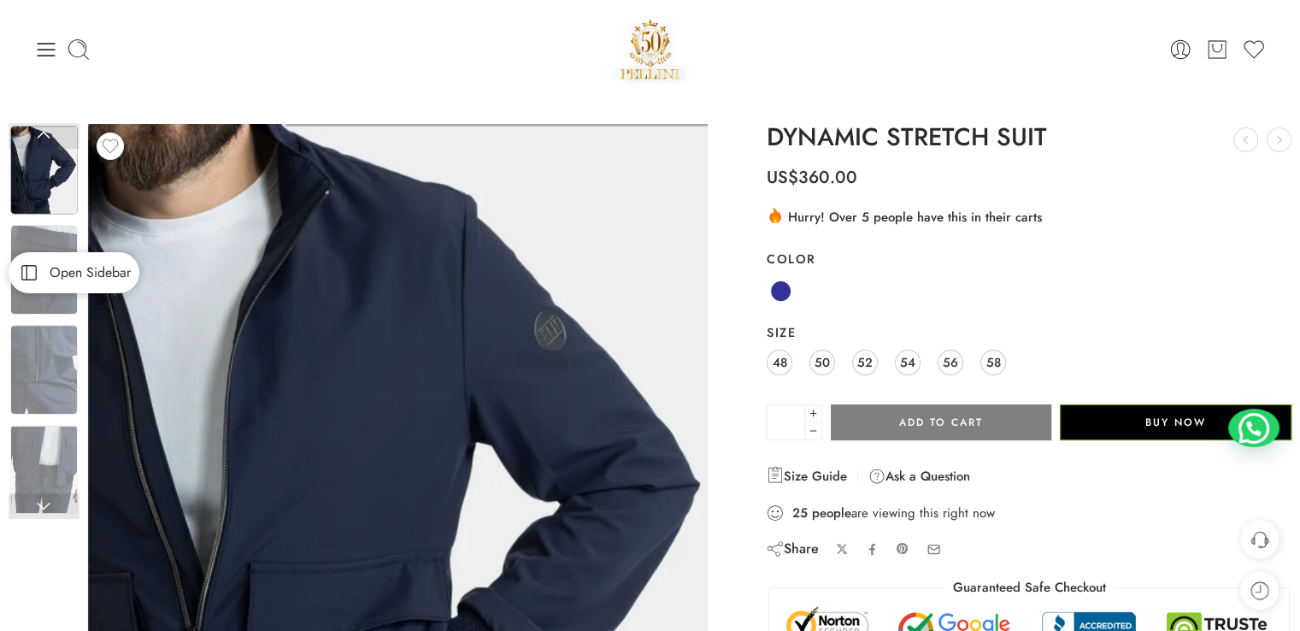
click at [29, 271] on icon at bounding box center [29, 272] width 24 height 19
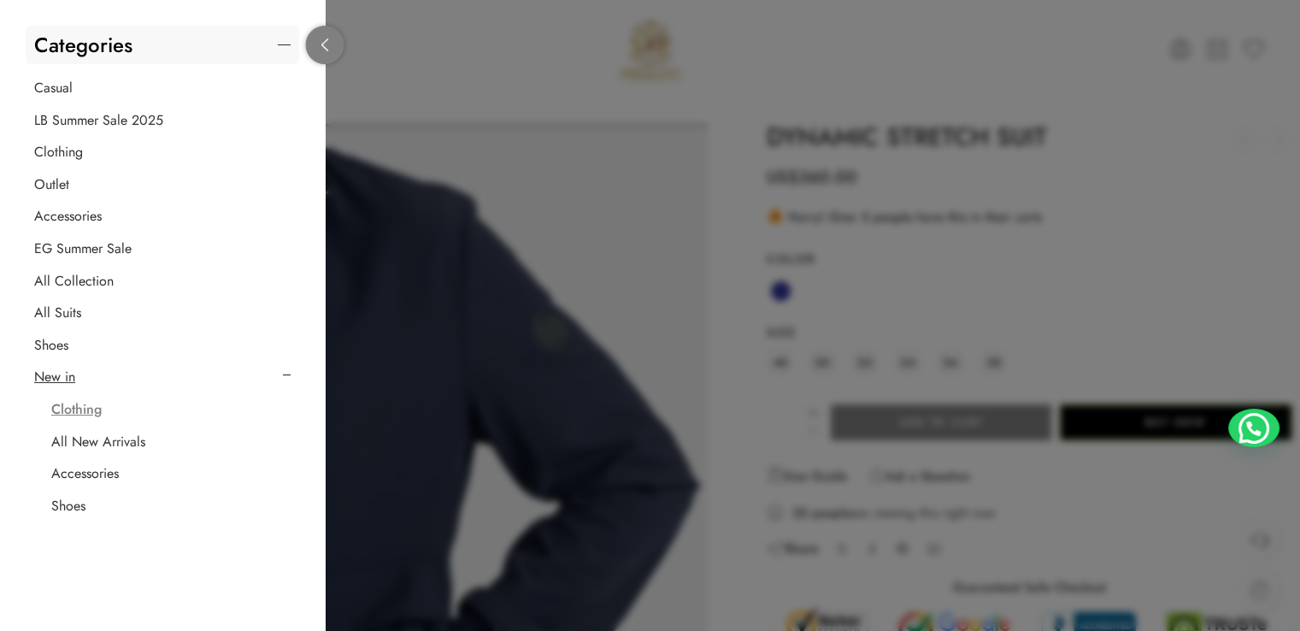
click at [335, 45] on link at bounding box center [325, 45] width 38 height 38
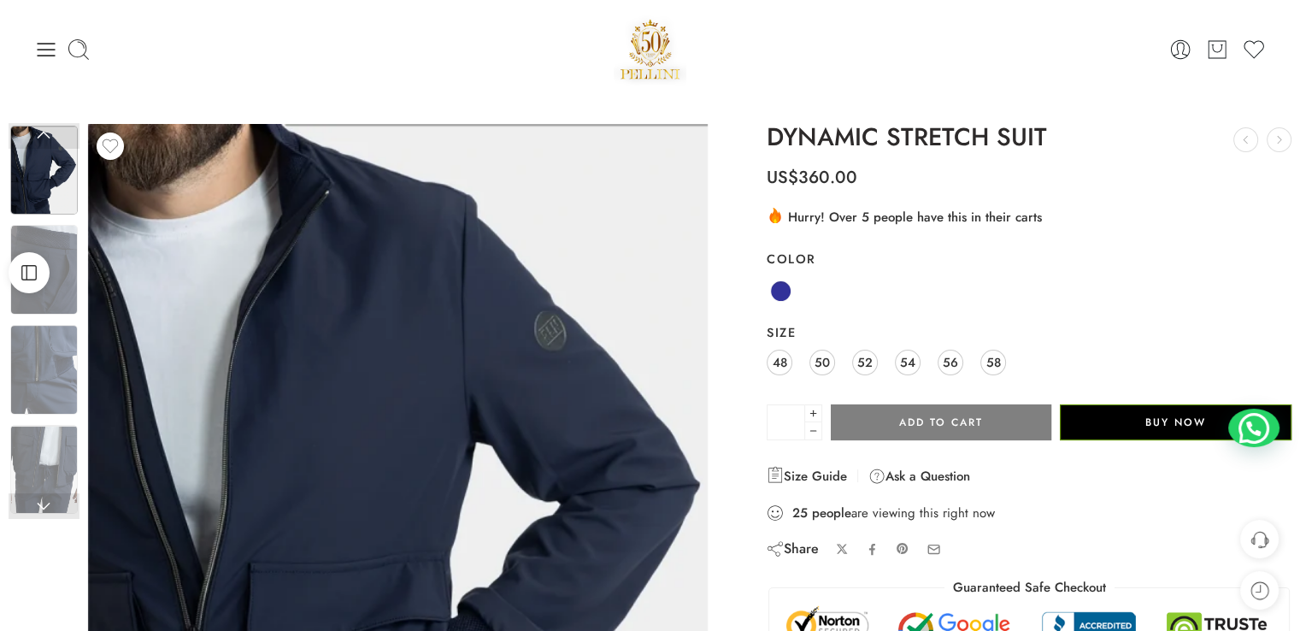
click at [80, 247] on div "Previous Loading image Next" at bounding box center [398, 541] width 637 height 835
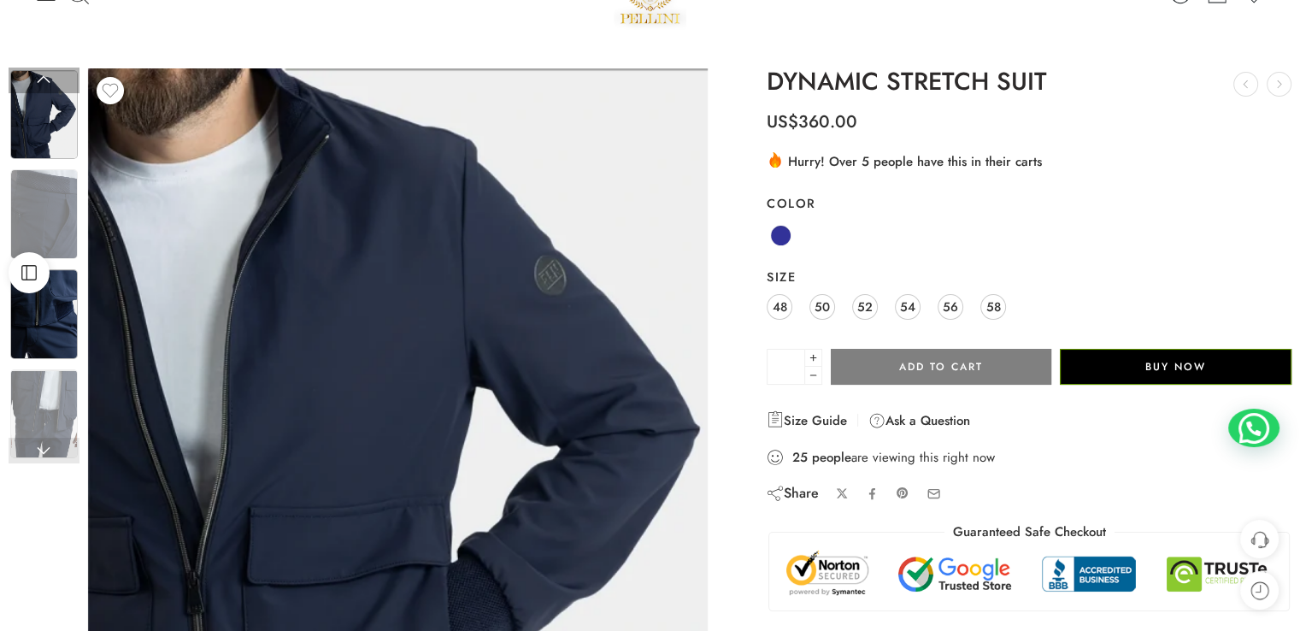
scroll to position [85, 0]
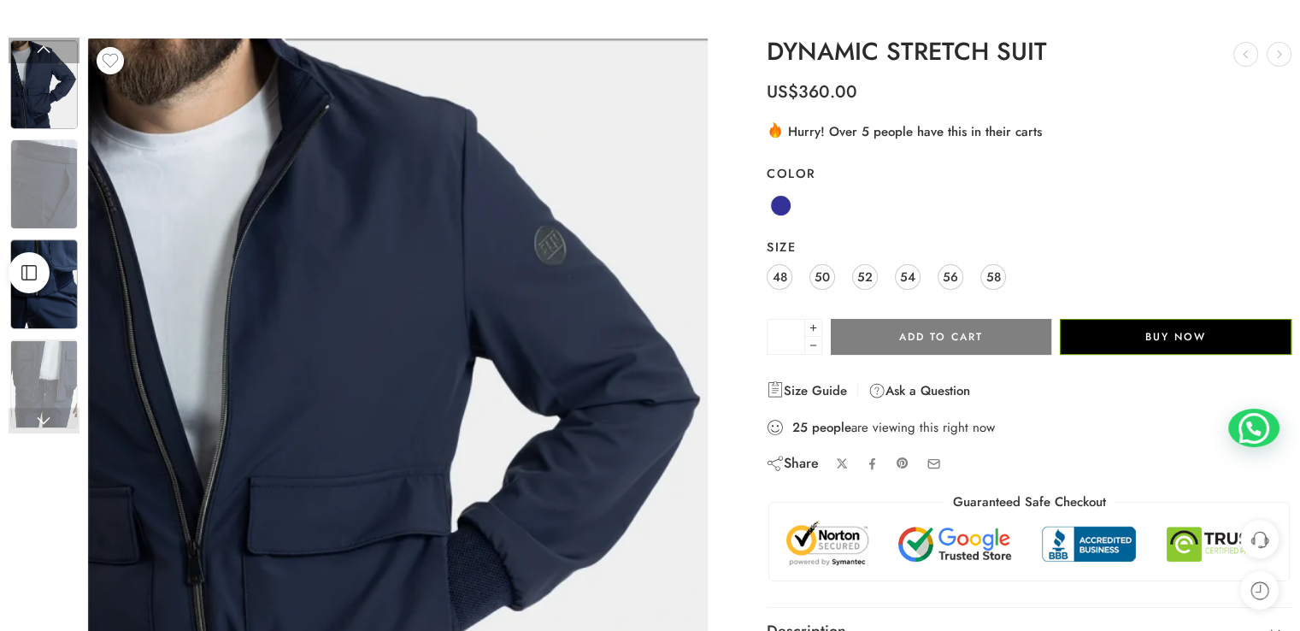
click at [55, 304] on img at bounding box center [44, 284] width 68 height 90
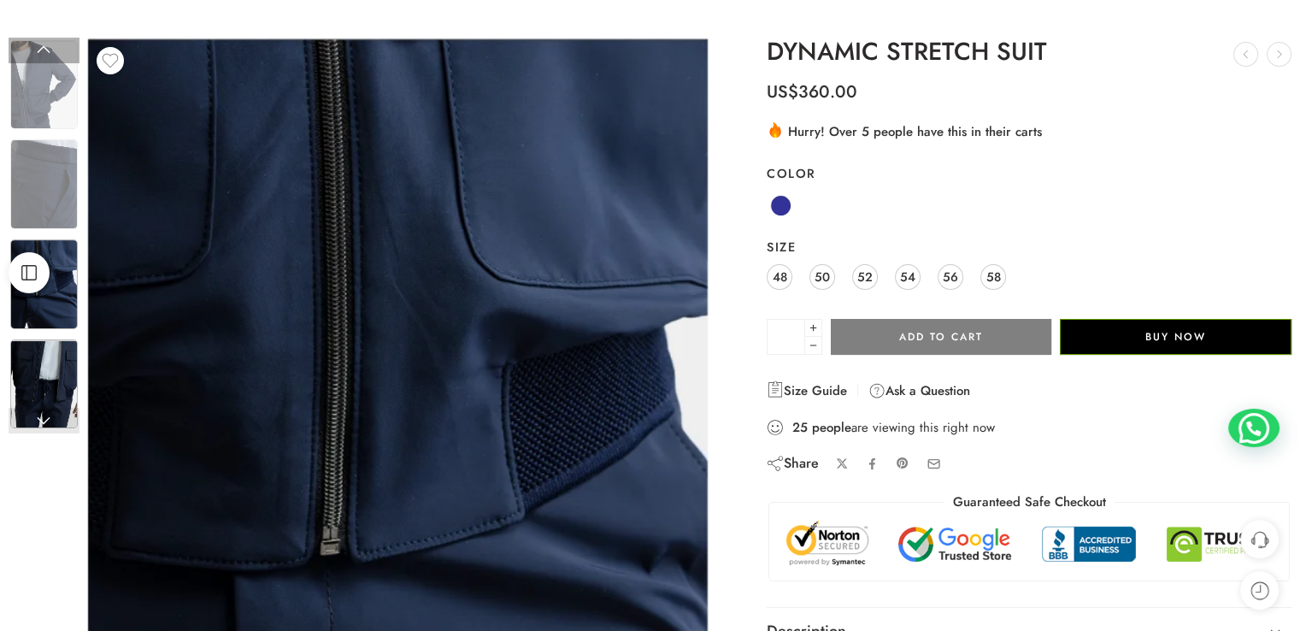
click at [40, 396] on img at bounding box center [44, 384] width 68 height 90
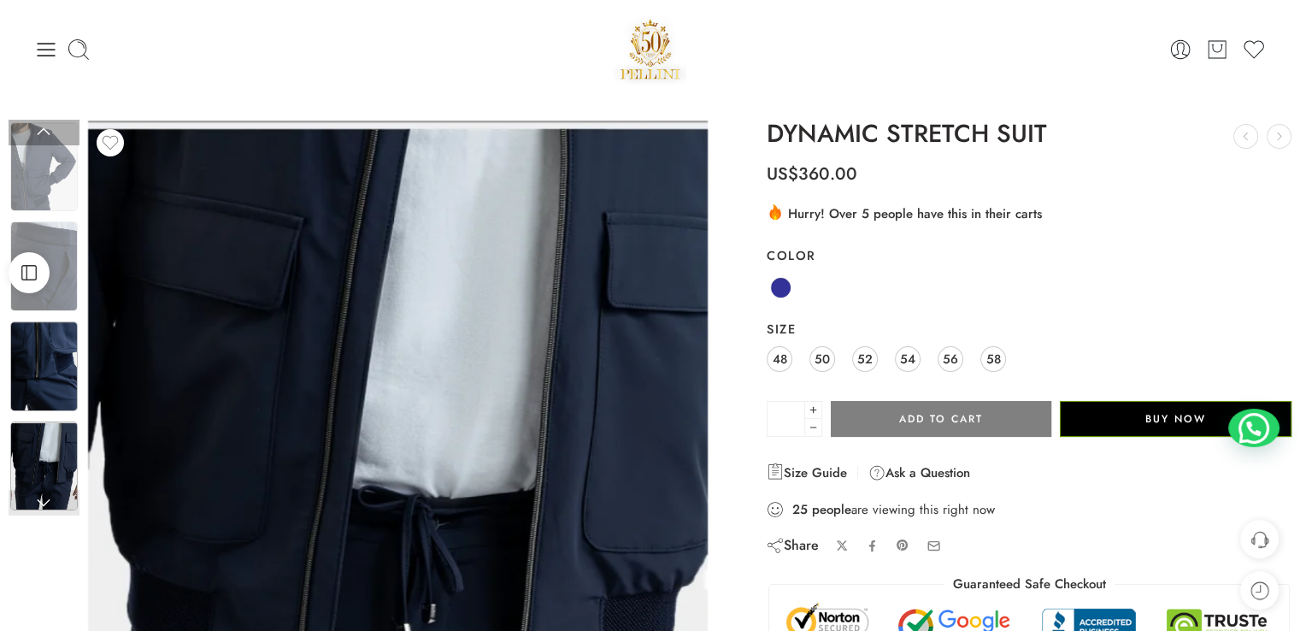
scroll to position [0, 0]
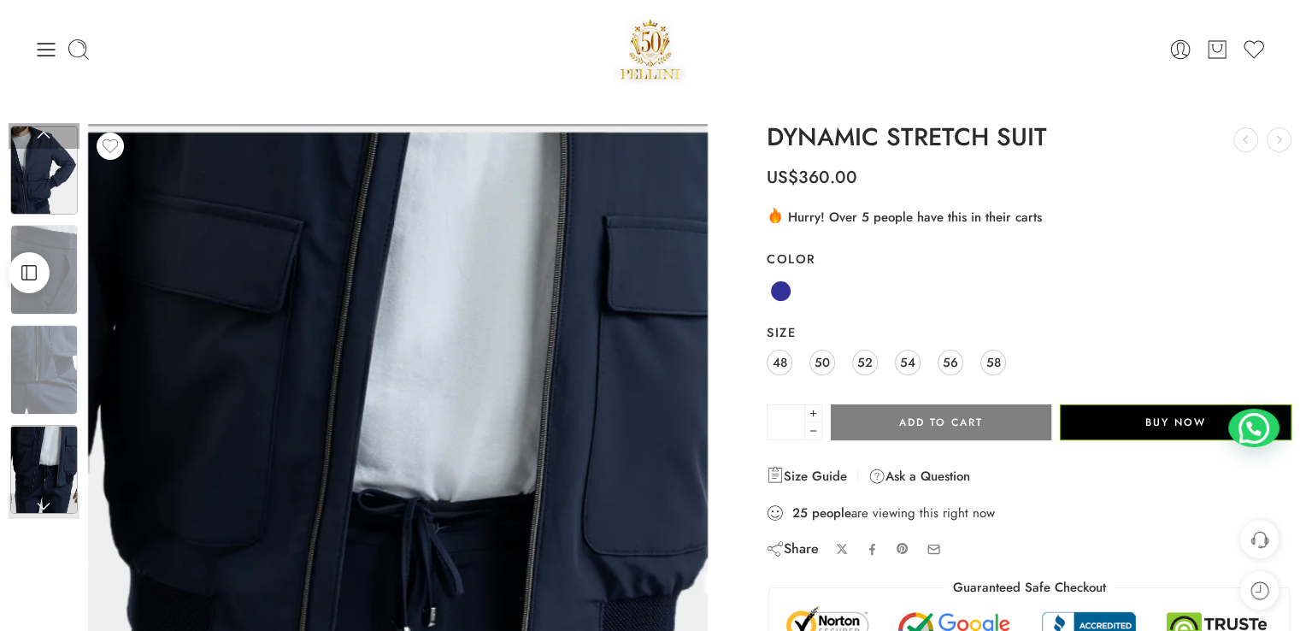
click at [55, 169] on img at bounding box center [44, 171] width 68 height 90
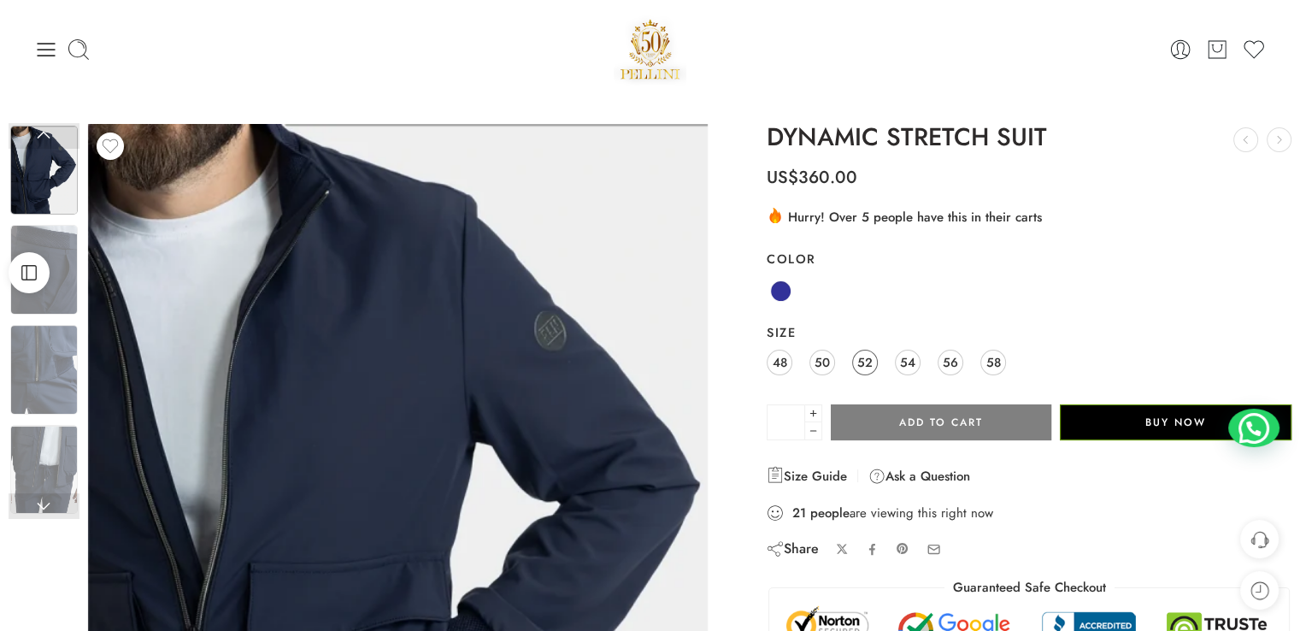
click at [876, 366] on link "52" at bounding box center [865, 363] width 26 height 26
click at [39, 56] on icon at bounding box center [47, 50] width 18 height 14
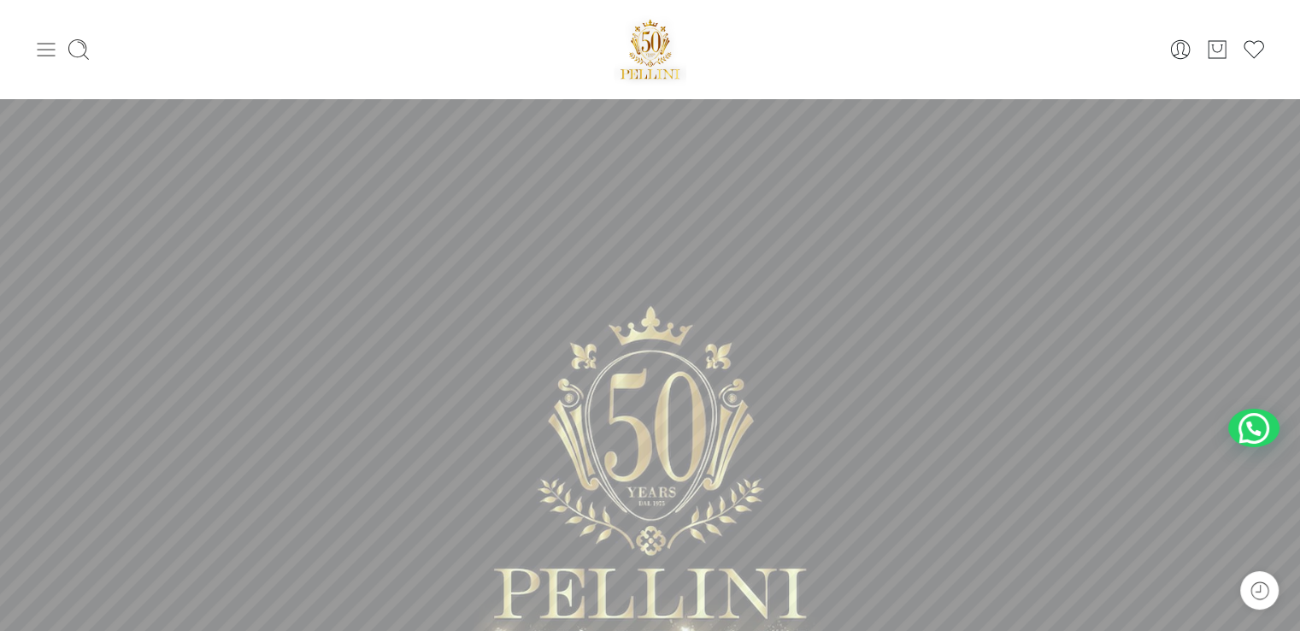
click at [44, 53] on icon at bounding box center [46, 50] width 24 height 24
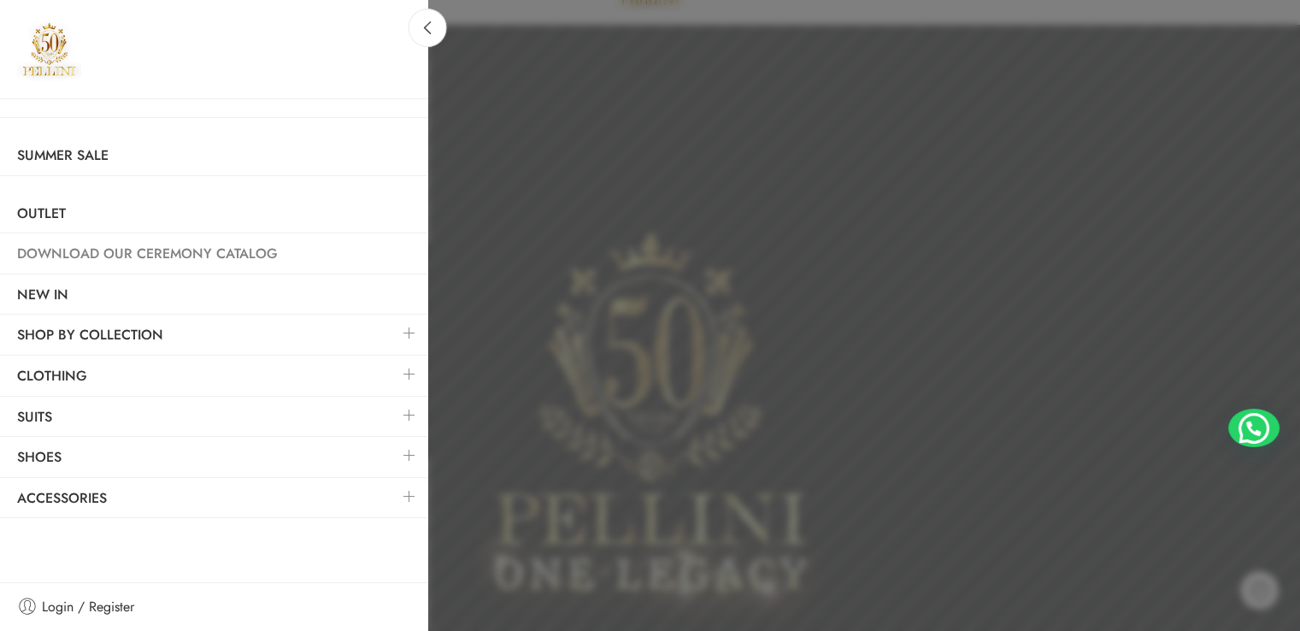
scroll to position [171, 0]
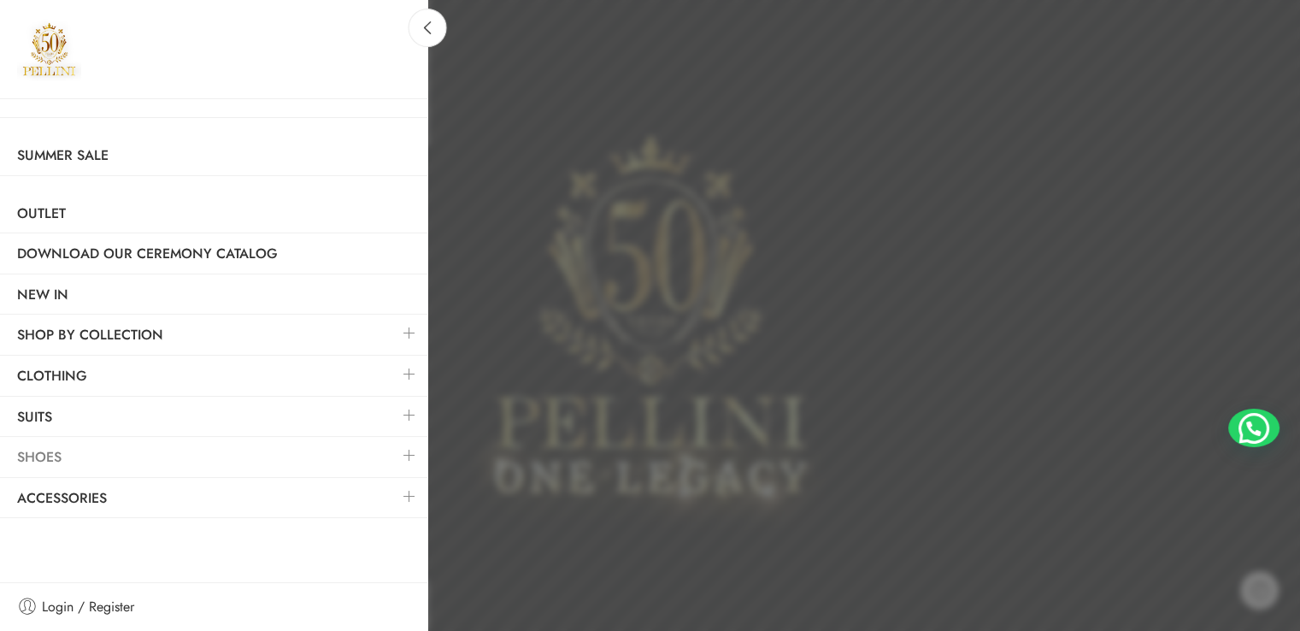
click at [309, 459] on link "Shoes" at bounding box center [213, 457] width 427 height 39
click at [410, 451] on link at bounding box center [410, 455] width 36 height 37
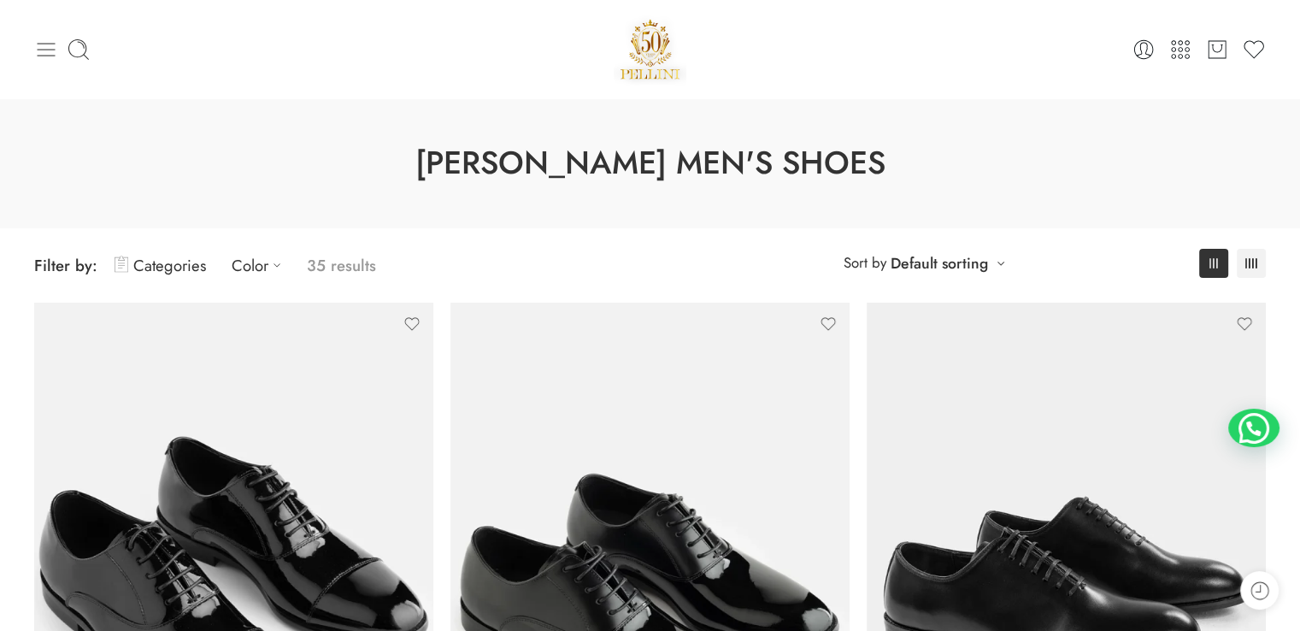
click at [53, 46] on icon at bounding box center [46, 50] width 24 height 24
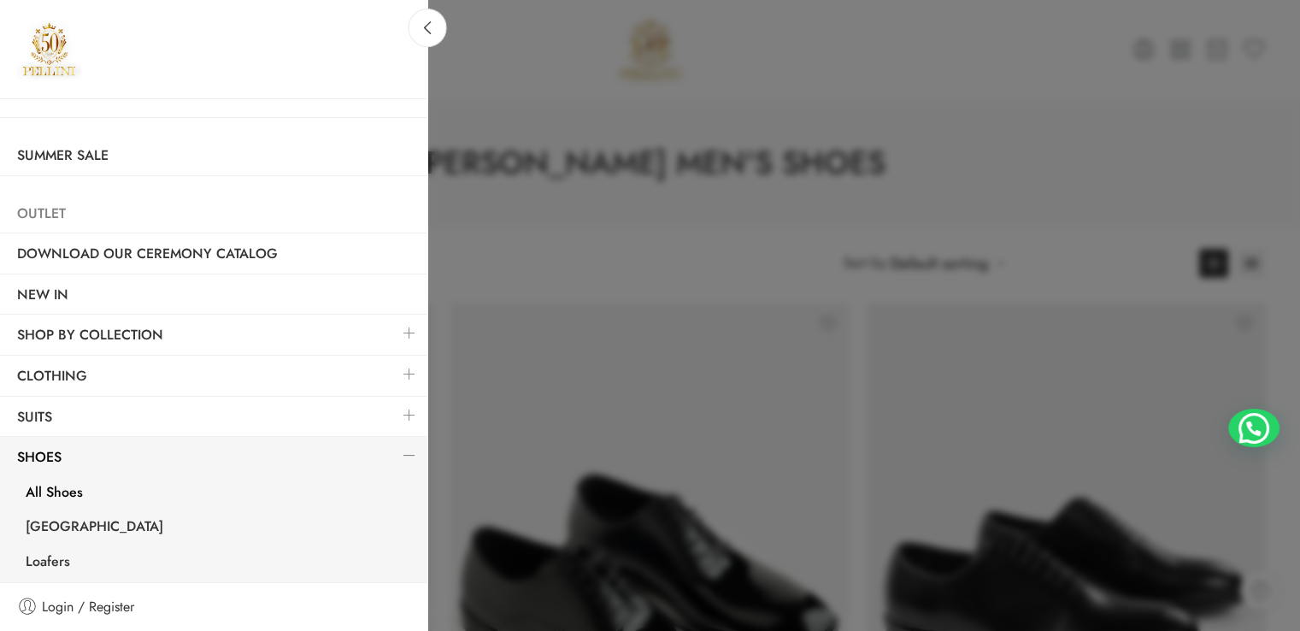
scroll to position [77, 0]
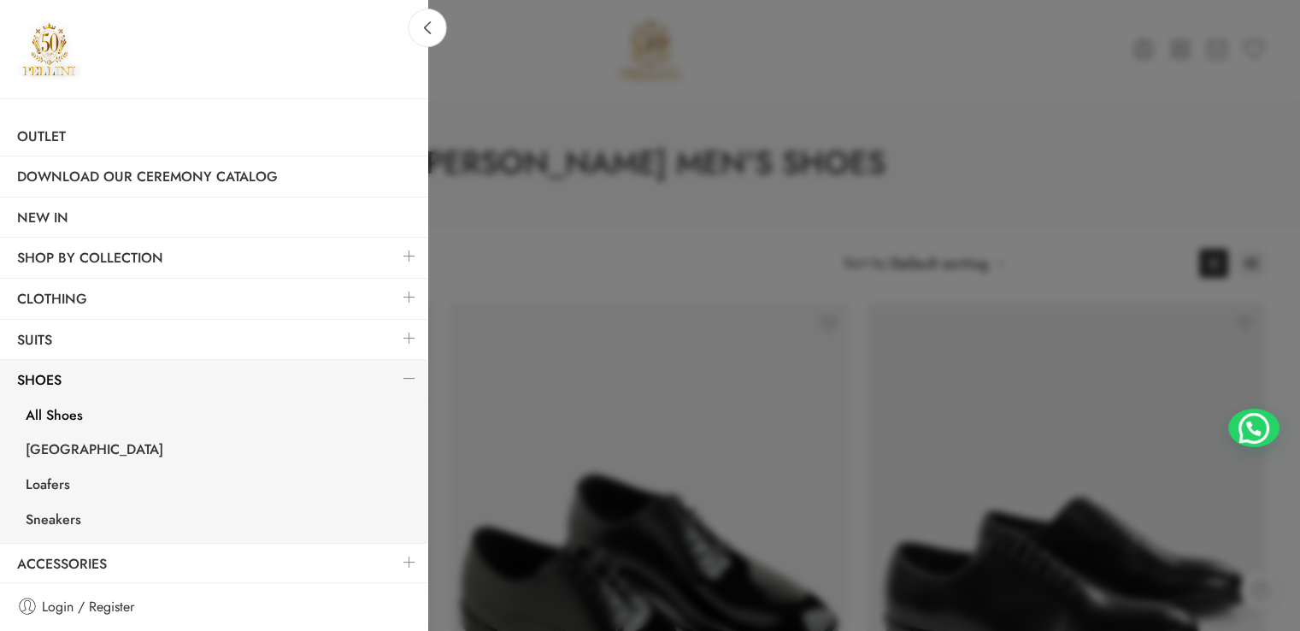
click at [396, 295] on link at bounding box center [410, 297] width 36 height 37
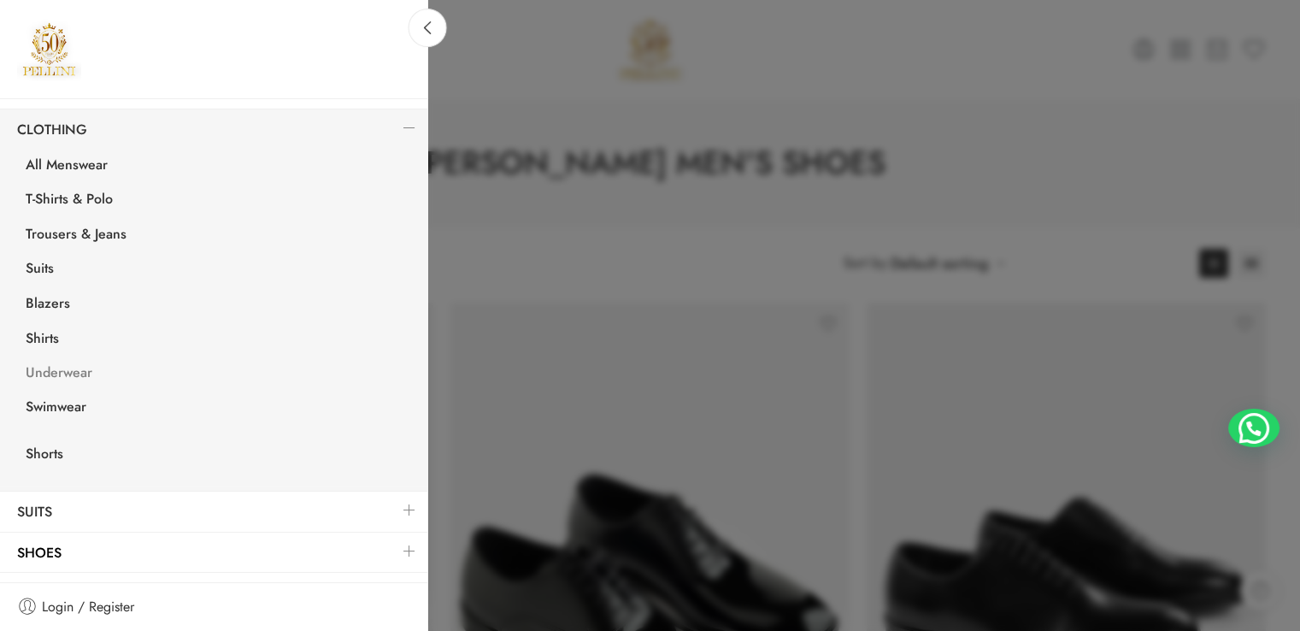
scroll to position [248, 0]
click at [47, 297] on link "Blazers" at bounding box center [218, 303] width 419 height 35
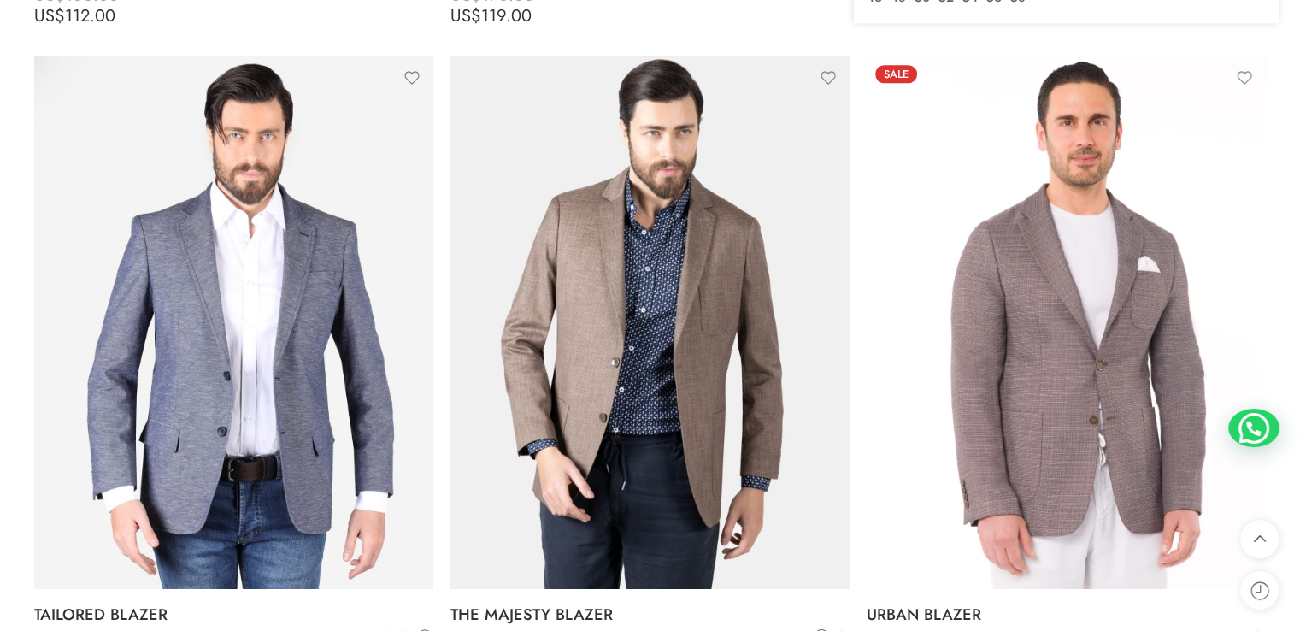
scroll to position [1539, 0]
